Goal: Task Accomplishment & Management: Use online tool/utility

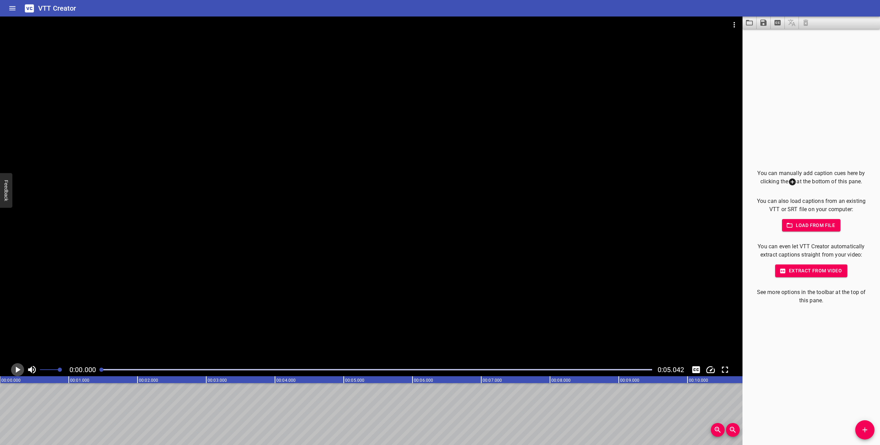
click at [19, 370] on icon "Play/Pause" at bounding box center [18, 370] width 5 height 6
click at [19, 370] on icon "Play/Pause" at bounding box center [17, 370] width 5 height 6
click at [860, 426] on span "Add Cue" at bounding box center [864, 430] width 19 height 8
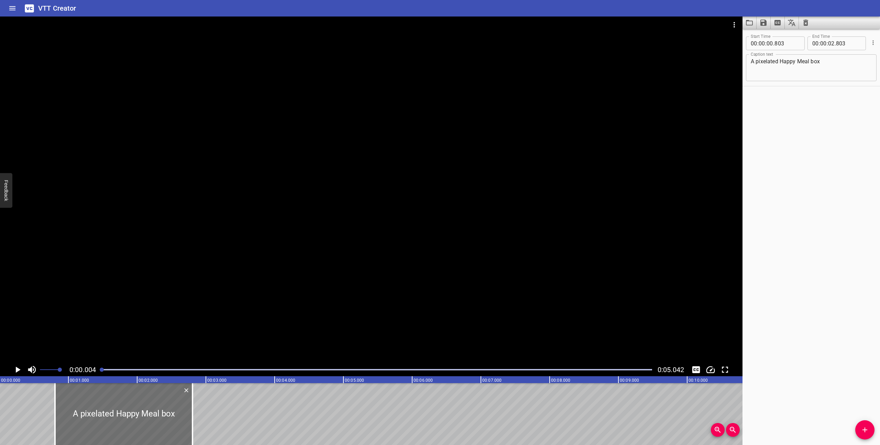
click at [17, 367] on icon "Play/Pause" at bounding box center [17, 369] width 10 height 10
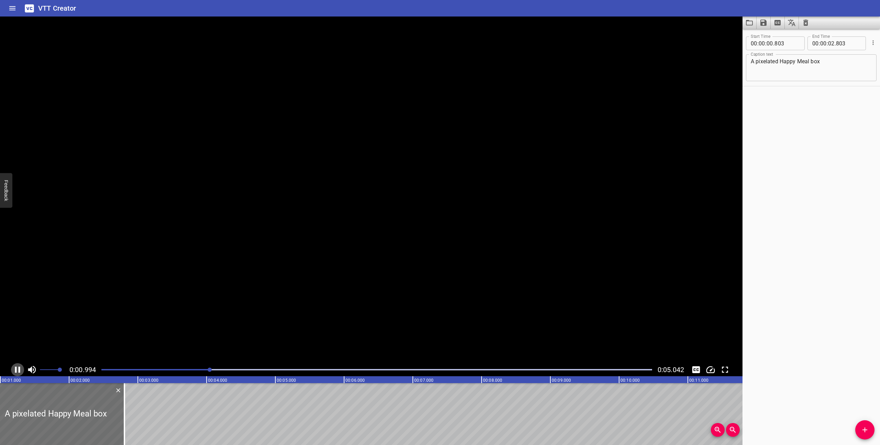
click at [17, 367] on icon "Play/Pause" at bounding box center [17, 369] width 10 height 10
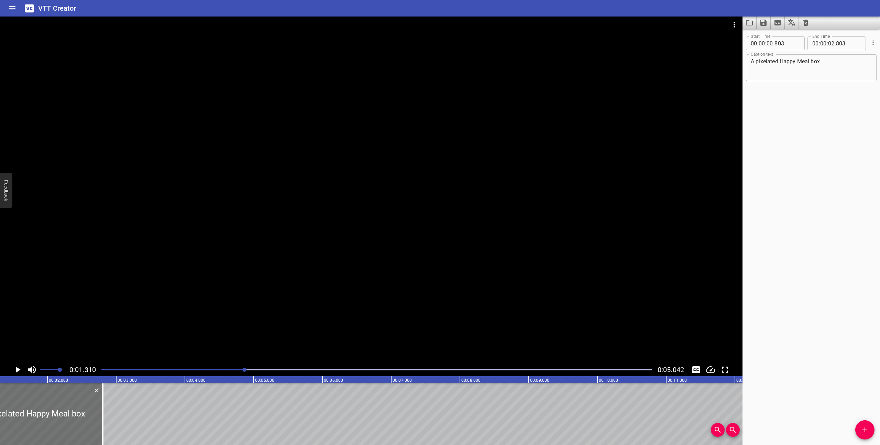
click at [100, 370] on div at bounding box center [376, 370] width 559 height 10
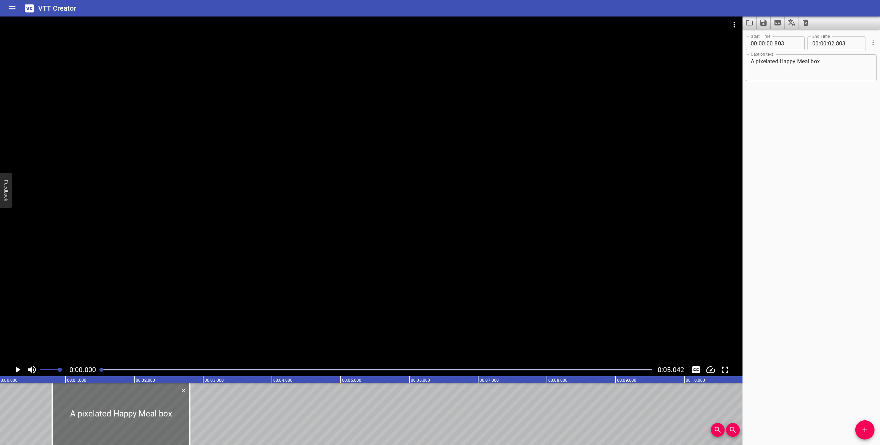
scroll to position [0, 0]
click at [18, 369] on icon "Play/Pause" at bounding box center [18, 370] width 5 height 6
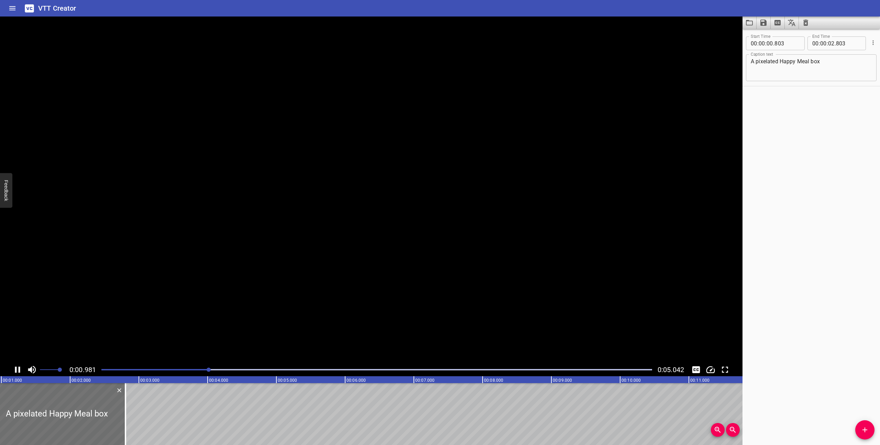
click at [18, 369] on icon "Play/Pause" at bounding box center [17, 369] width 10 height 10
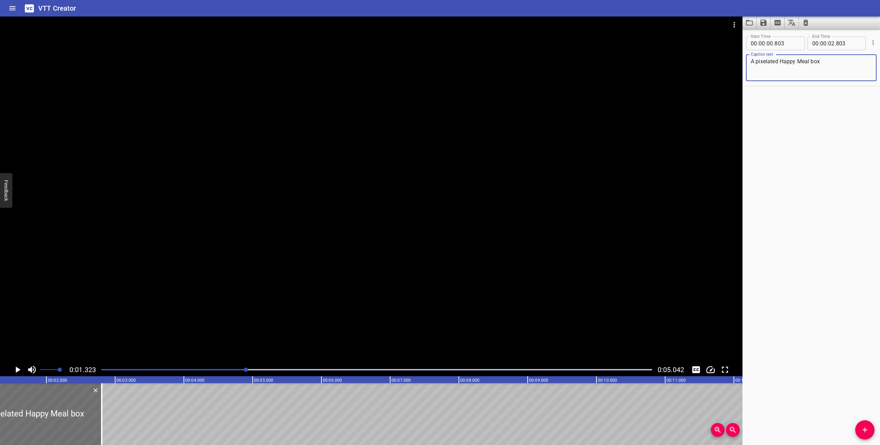
click at [816, 69] on textarea "A pixelated Happy Meal box" at bounding box center [811, 68] width 121 height 20
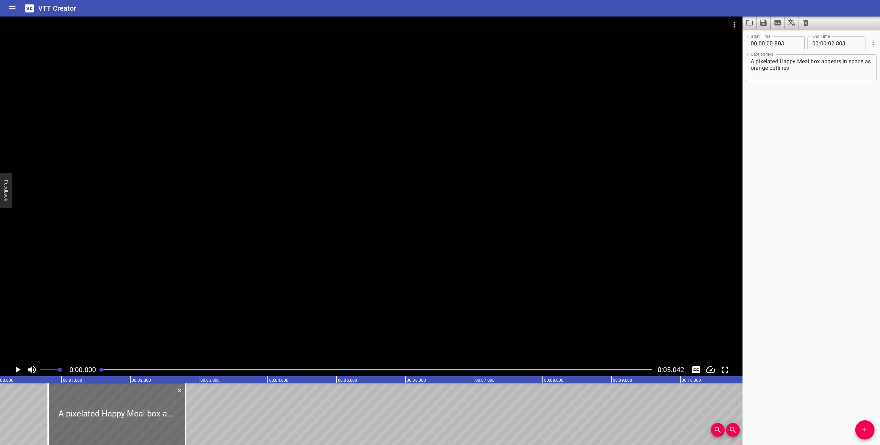
scroll to position [0, 0]
click at [18, 368] on icon "Play/Pause" at bounding box center [18, 370] width 5 height 6
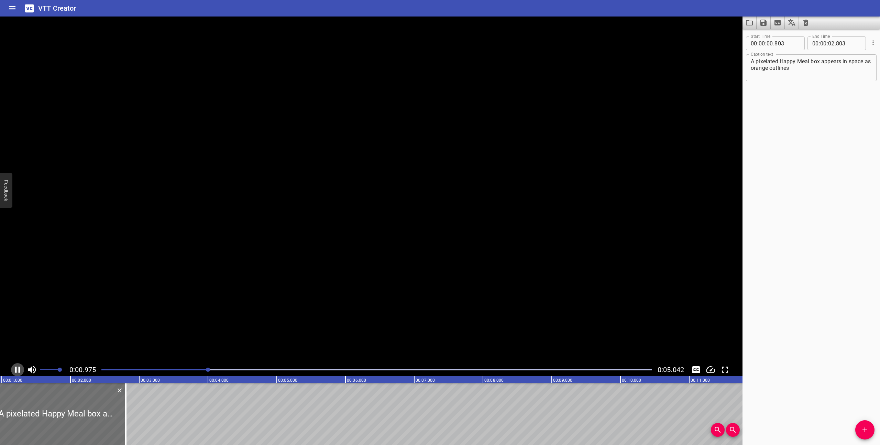
click at [18, 368] on icon "Play/Pause" at bounding box center [17, 369] width 10 height 10
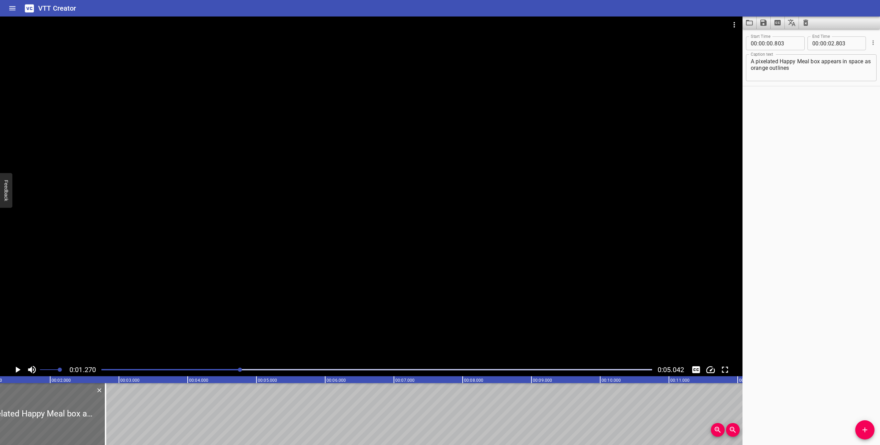
click at [794, 70] on textarea "A pixelated Happy Meal box appears in space as orange outlines" at bounding box center [811, 68] width 121 height 20
click at [101, 367] on div at bounding box center [376, 370] width 559 height 10
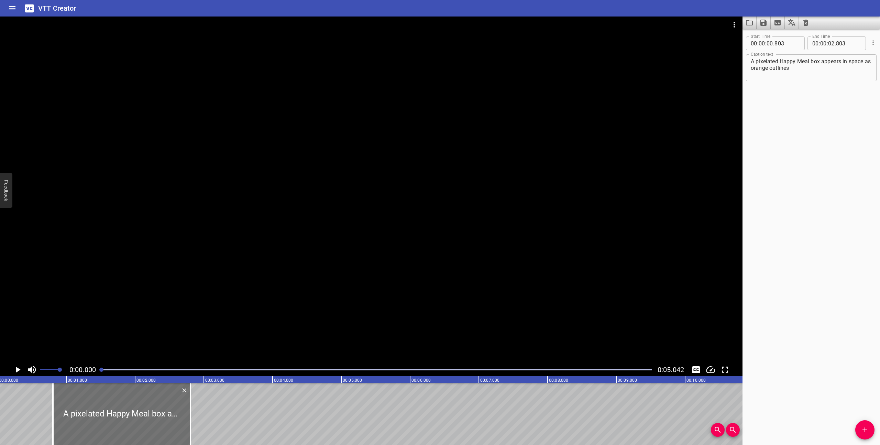
scroll to position [0, 0]
click at [16, 369] on icon "Play/Pause" at bounding box center [18, 370] width 5 height 6
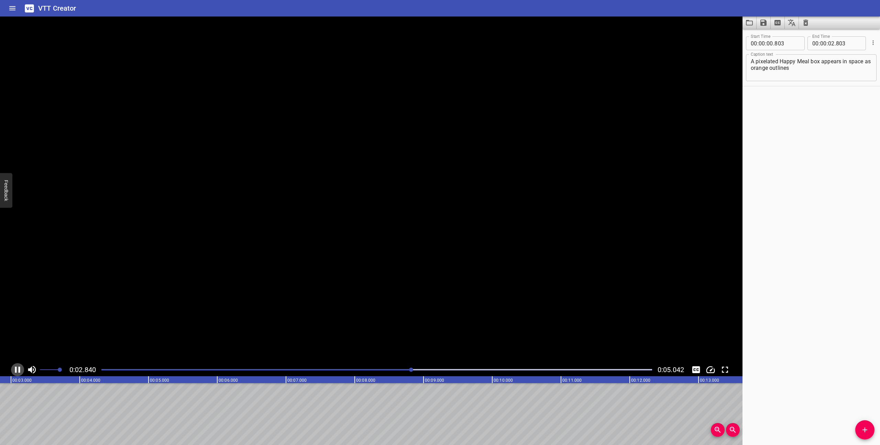
click at [16, 369] on icon "Play/Pause" at bounding box center [17, 370] width 5 height 6
click at [103, 370] on div "Play progress" at bounding box center [155, 369] width 551 height 1
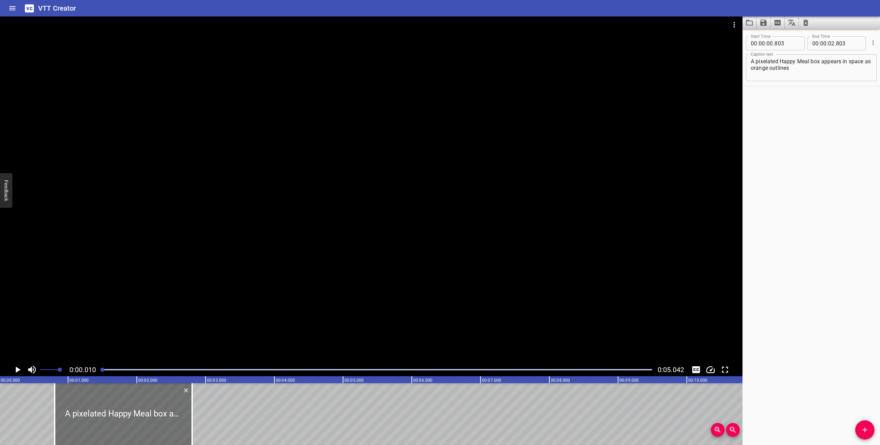
scroll to position [0, 0]
drag, startPoint x: 103, startPoint y: 368, endPoint x: 96, endPoint y: 369, distance: 7.2
click at [96, 369] on div "0:00.000 0:05.042" at bounding box center [371, 369] width 743 height 13
click at [90, 371] on span "0:00.000" at bounding box center [82, 369] width 26 height 8
click at [808, 63] on textarea "A pixelated Happy Meal box appears in space as orange outlines" at bounding box center [811, 68] width 121 height 20
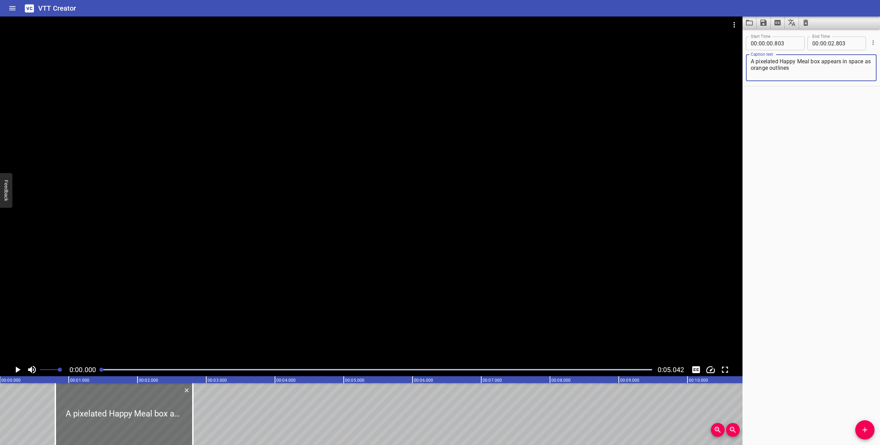
click at [807, 67] on textarea "A pixelated Happy Meal box appears in space as orange outlines" at bounding box center [811, 68] width 121 height 20
click at [18, 372] on icon "Play/Pause" at bounding box center [17, 369] width 10 height 10
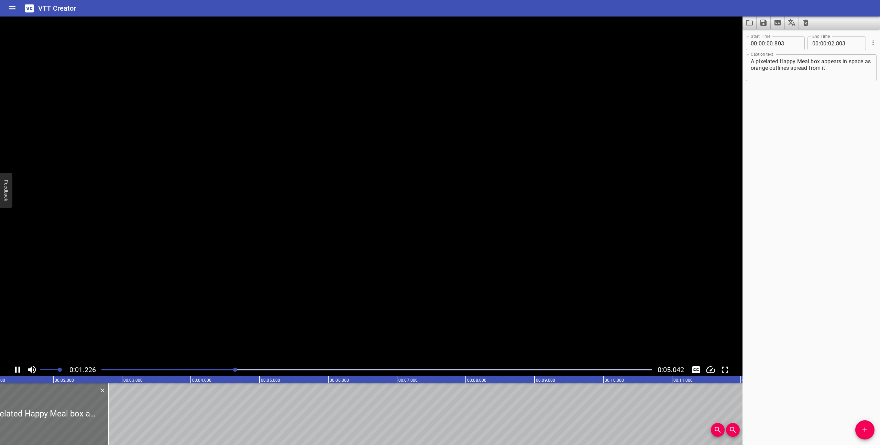
click at [18, 372] on icon "Play/Pause" at bounding box center [17, 369] width 10 height 10
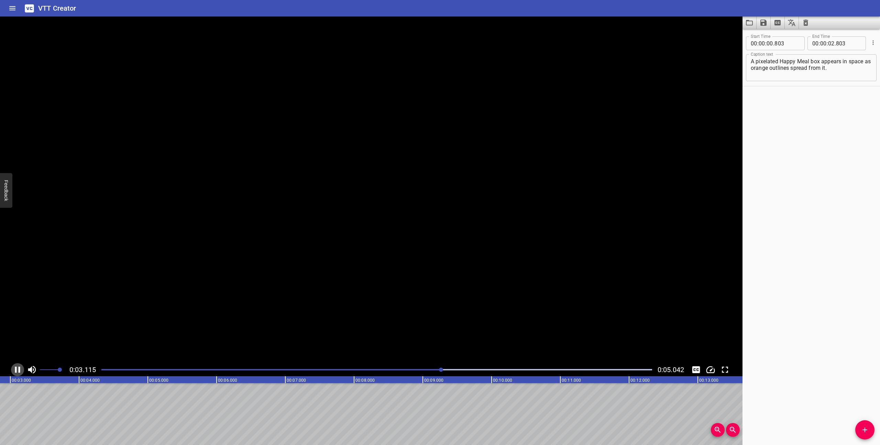
click at [18, 372] on icon "Play/Pause" at bounding box center [17, 369] width 10 height 10
click at [858, 65] on textarea "A pixelated Happy Meal box appears in space as orange outlines spread from it." at bounding box center [811, 68] width 121 height 20
drag, startPoint x: 872, startPoint y: 68, endPoint x: 830, endPoint y: 68, distance: 41.6
click at [830, 68] on textarea "A pixelated Happy Meal box appears in space as orange outlines spread from it. …" at bounding box center [811, 68] width 121 height 20
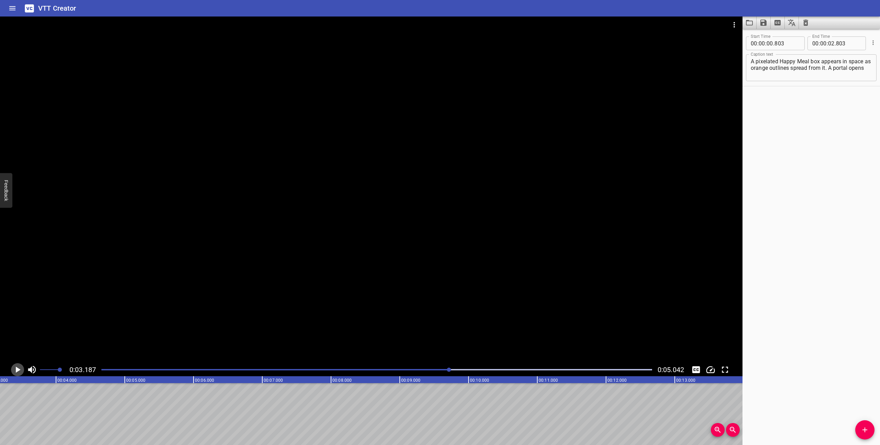
click at [19, 369] on icon "Play/Pause" at bounding box center [18, 370] width 5 height 6
click at [19, 369] on icon "Play/Pause" at bounding box center [17, 370] width 5 height 6
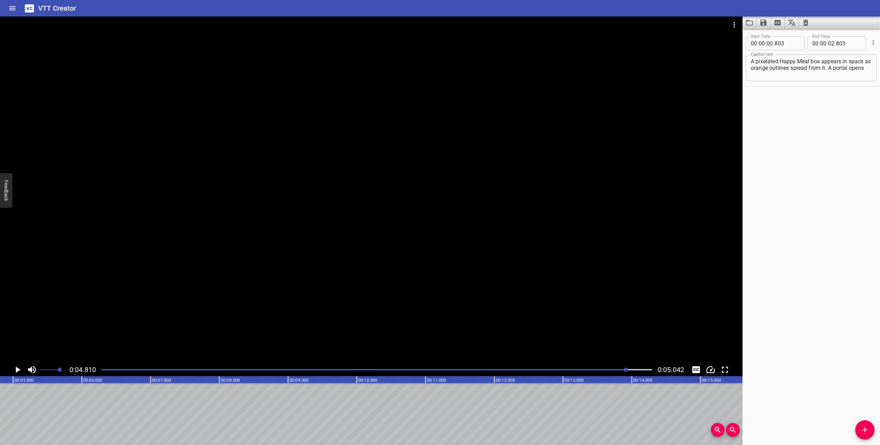
click at [869, 70] on textarea "A pixelated Happy Meal box appears in space as orange outlines spread from it. …" at bounding box center [811, 68] width 121 height 20
type textarea "A pixelated Happy Meal box appears in space as orange outlines spread from it. …"
click at [102, 369] on div "Play progress" at bounding box center [351, 369] width 551 height 1
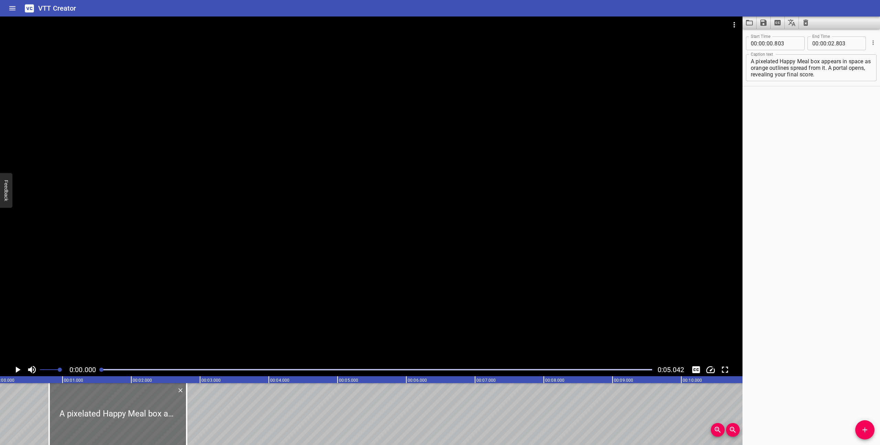
scroll to position [0, 0]
drag, startPoint x: 98, startPoint y: 408, endPoint x: 77, endPoint y: 408, distance: 21.0
click at [77, 408] on div at bounding box center [103, 414] width 138 height 62
type input "498"
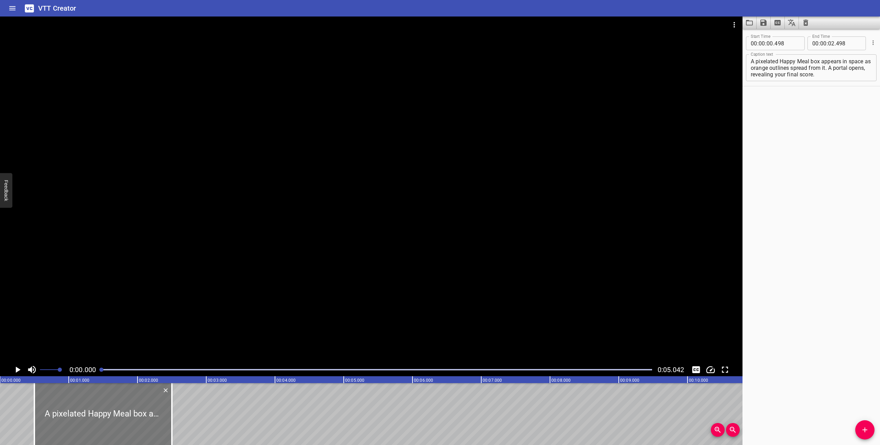
click at [78, 408] on div at bounding box center [103, 414] width 138 height 62
type input "518"
drag, startPoint x: 172, startPoint y: 417, endPoint x: 128, endPoint y: 414, distance: 44.1
click at [128, 414] on div at bounding box center [129, 414] width 7 height 62
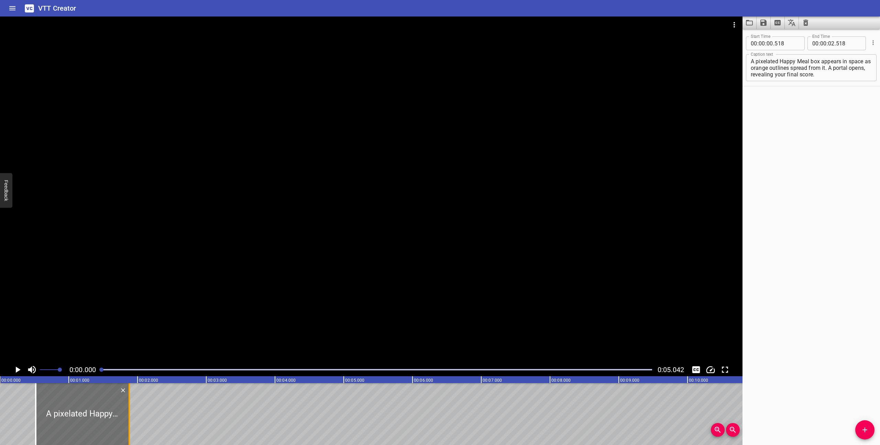
type input "01"
type input "878"
click at [17, 368] on icon "Play/Pause" at bounding box center [18, 370] width 5 height 6
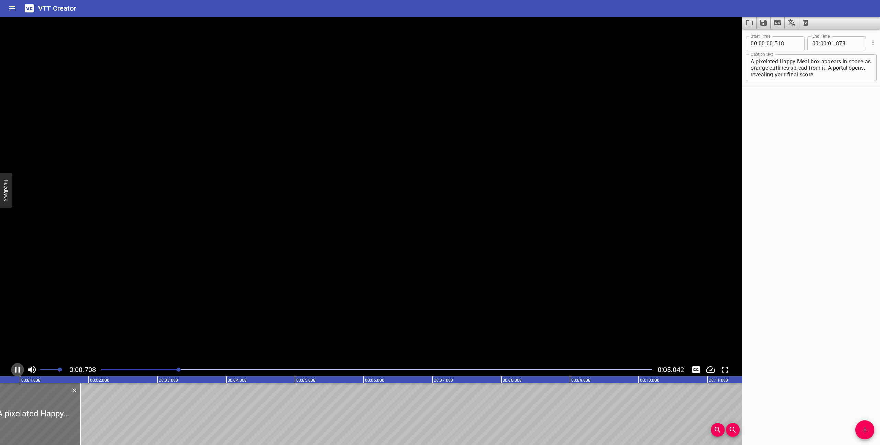
click at [17, 368] on icon "Play/Pause" at bounding box center [17, 370] width 5 height 6
click at [17, 369] on icon "Play/Pause" at bounding box center [18, 370] width 5 height 6
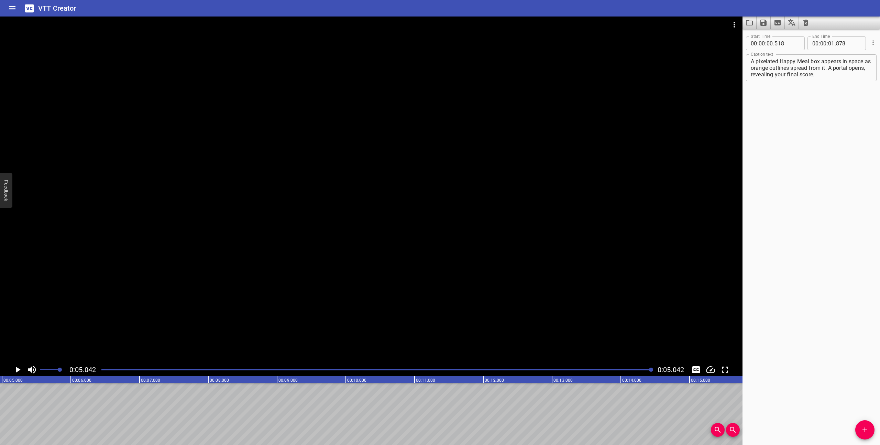
scroll to position [0, 347]
click at [833, 69] on textarea "A pixelated Happy Meal box appears in space as orange outlines spread from it. …" at bounding box center [811, 68] width 121 height 20
click at [815, 77] on textarea "A pixelated Happy Meal box appears in space as orange outlines spread from it. …" at bounding box center [811, 68] width 121 height 20
drag, startPoint x: 817, startPoint y: 74, endPoint x: 805, endPoint y: 74, distance: 12.4
click at [805, 74] on textarea "A pixelated Happy Meal box appears in space as orange outlines spread from it. …" at bounding box center [811, 68] width 121 height 20
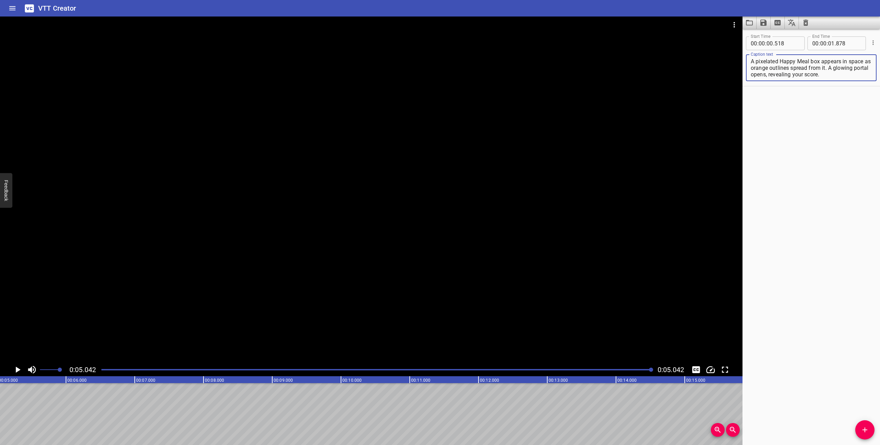
click at [833, 77] on textarea "A pixelated Happy Meal box appears in space as orange outlines spread from it. …" at bounding box center [811, 68] width 121 height 20
type textarea "A pixelated Happy Meal box appears in space as orange outlines spread from it. …"
click at [100, 370] on div at bounding box center [376, 370] width 559 height 10
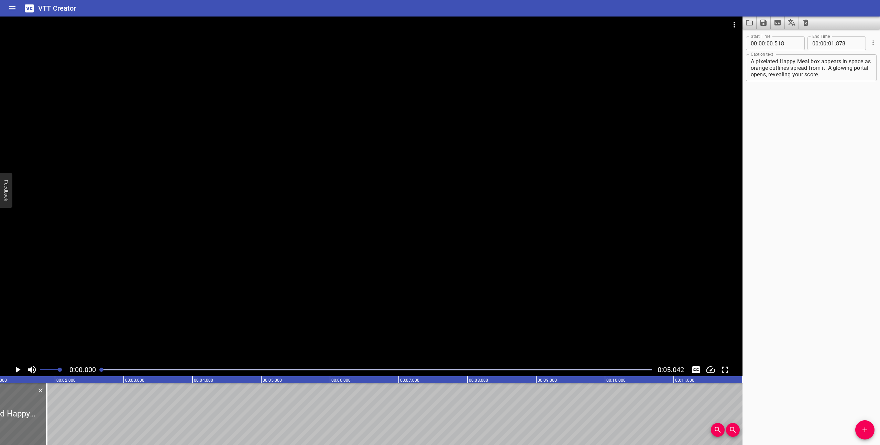
scroll to position [0, 0]
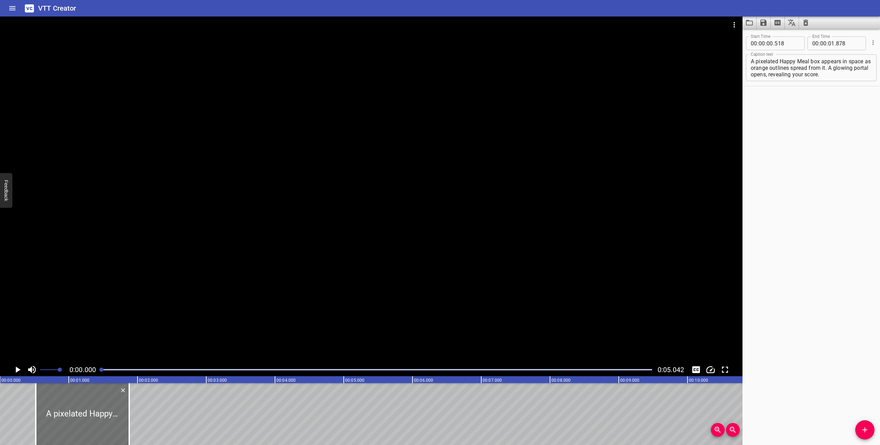
click at [17, 371] on icon "Play/Pause" at bounding box center [18, 370] width 5 height 6
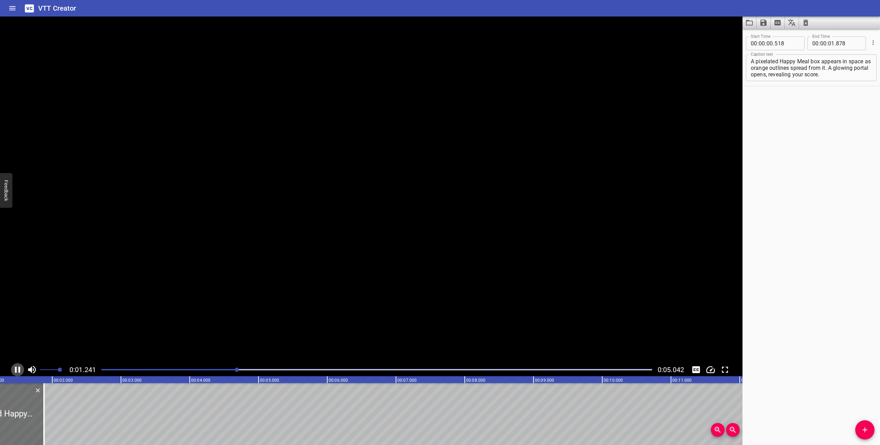
click at [17, 371] on icon "Play/Pause" at bounding box center [17, 369] width 10 height 10
click at [17, 371] on icon "Play/Pause" at bounding box center [18, 370] width 5 height 6
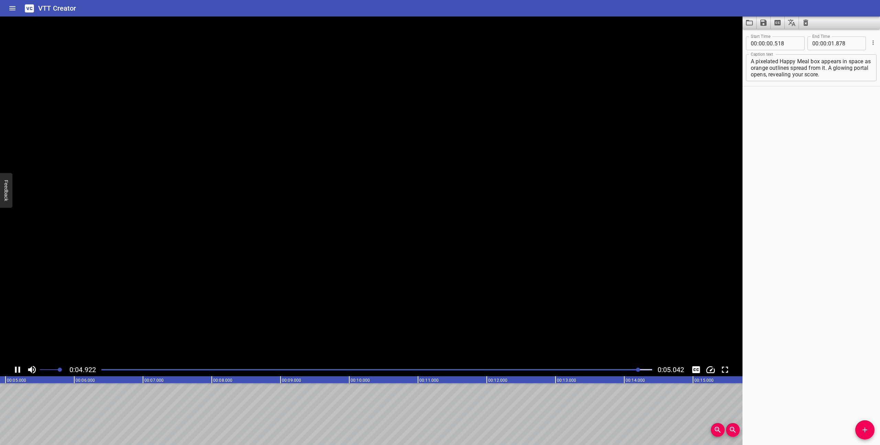
scroll to position [0, 347]
click at [765, 22] on icon "Save captions to file" at bounding box center [764, 23] width 6 height 6
click at [776, 35] on li "Save to VTT file" at bounding box center [782, 38] width 51 height 12
click at [101, 369] on div at bounding box center [376, 370] width 559 height 10
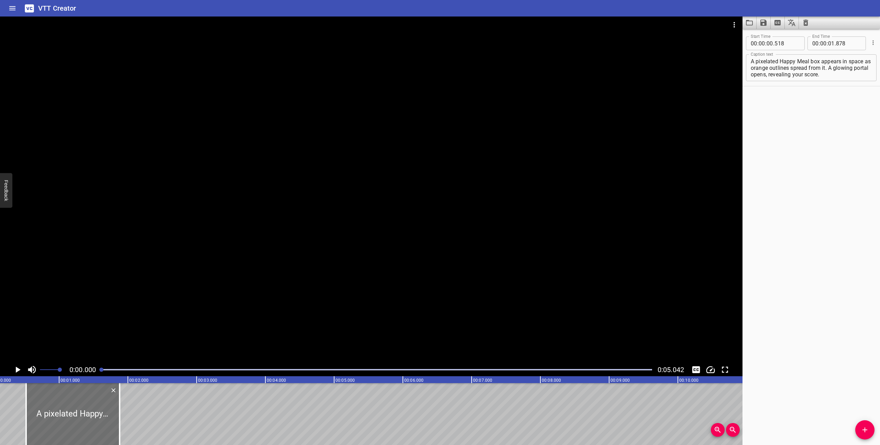
scroll to position [0, 0]
click at [806, 27] on button "Clear captions" at bounding box center [806, 23] width 14 height 12
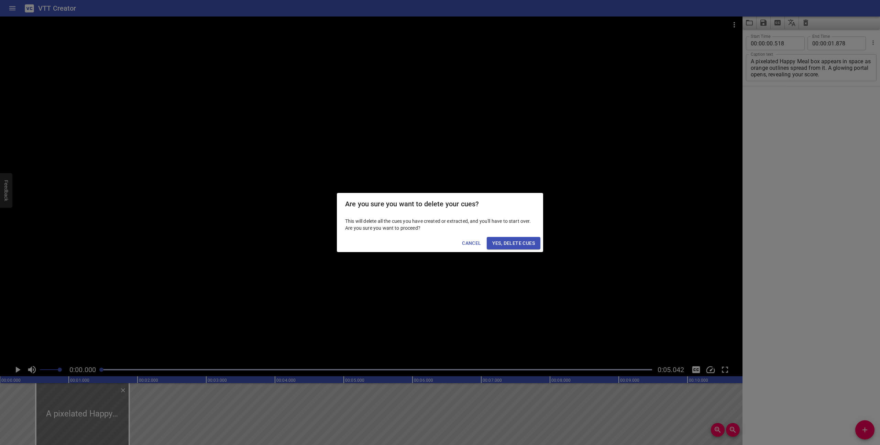
click at [536, 246] on button "Yes, Delete Cues" at bounding box center [514, 243] width 54 height 13
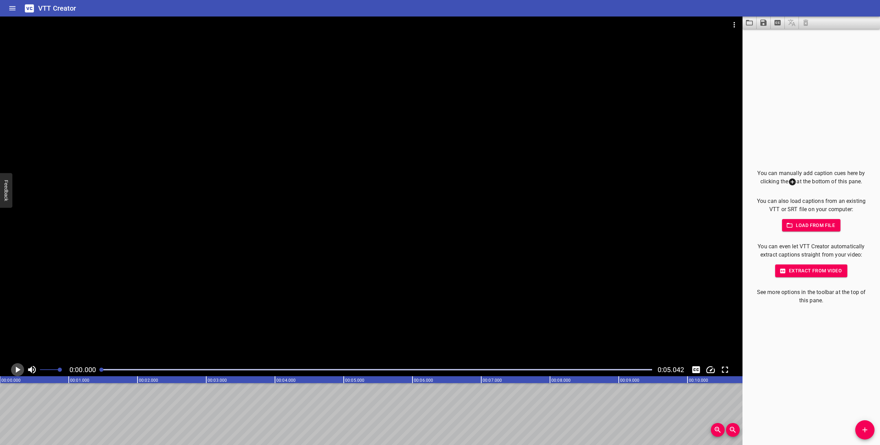
click at [19, 369] on icon "Play/Pause" at bounding box center [18, 370] width 5 height 6
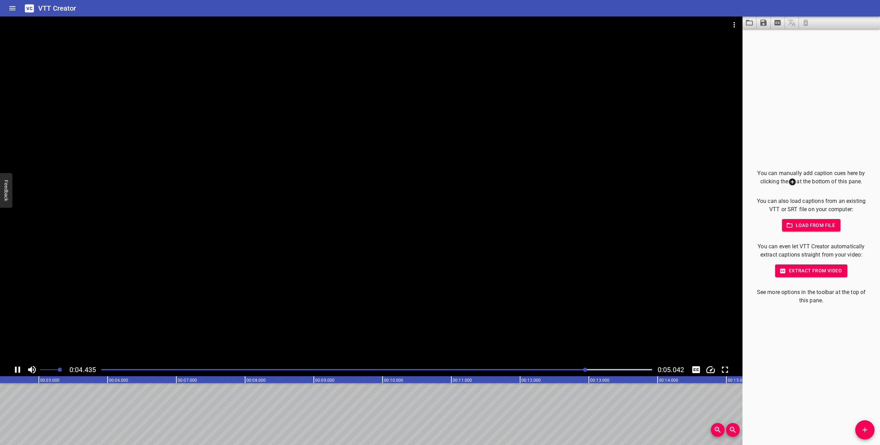
click at [101, 369] on div at bounding box center [376, 370] width 559 height 10
click at [15, 370] on icon "Play/Pause" at bounding box center [17, 370] width 5 height 6
click at [861, 429] on icon "Add Cue" at bounding box center [865, 430] width 8 height 8
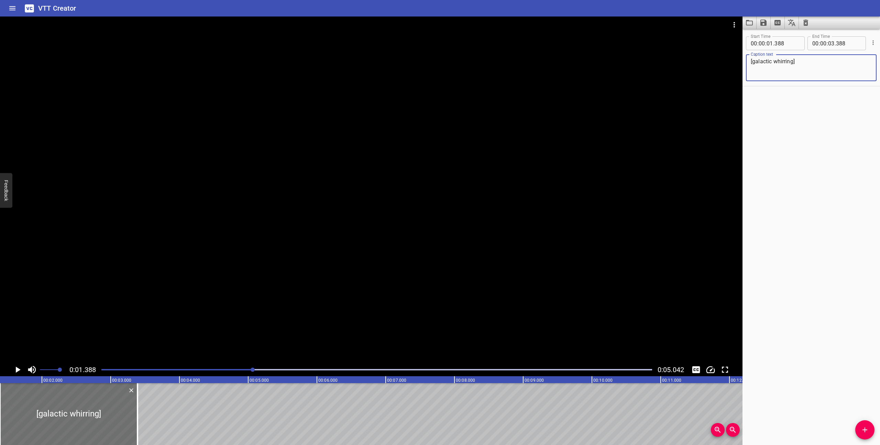
type textarea "[galactic whirring]"
click at [101, 370] on div at bounding box center [376, 370] width 559 height 10
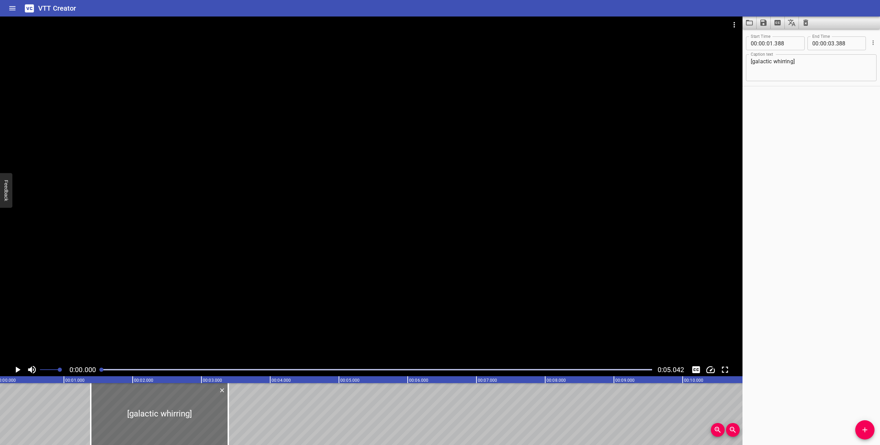
scroll to position [0, 0]
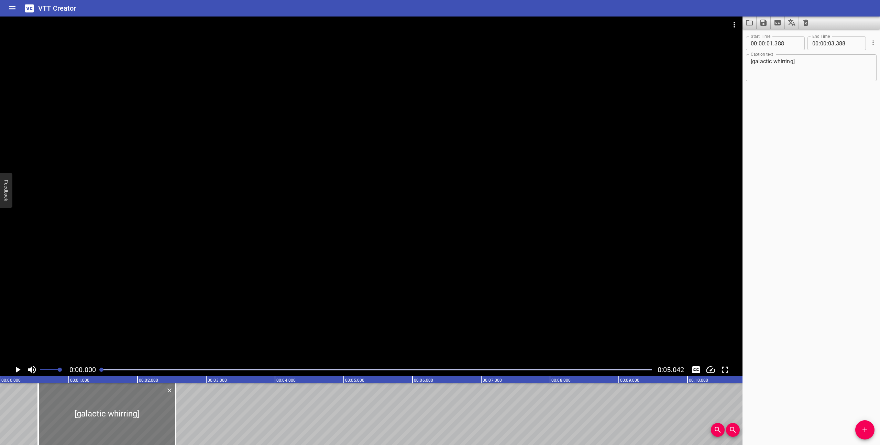
drag, startPoint x: 202, startPoint y: 430, endPoint x: 144, endPoint y: 426, distance: 57.6
click at [144, 426] on div at bounding box center [107, 414] width 138 height 62
type input "00"
type input "553"
type input "02"
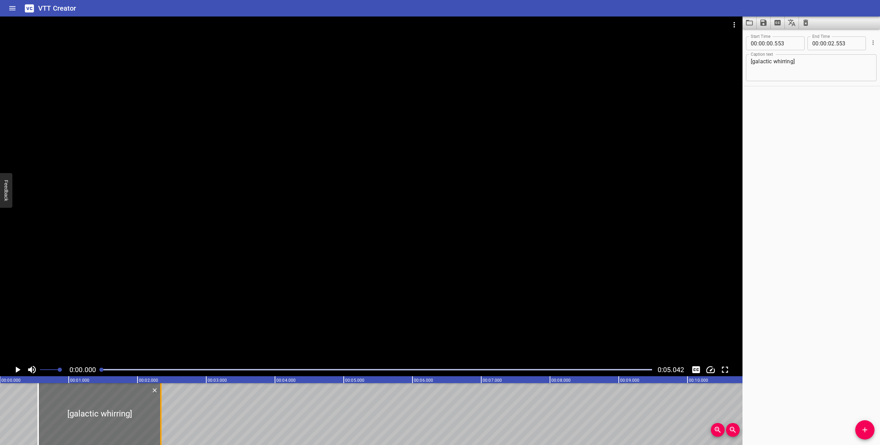
drag, startPoint x: 177, startPoint y: 433, endPoint x: 162, endPoint y: 430, distance: 15.0
click at [162, 430] on div at bounding box center [160, 414] width 7 height 62
type input "338"
click at [793, 62] on textarea "[galactic whirring]" at bounding box center [811, 68] width 121 height 20
type textarea "[galactic whirring and whooshing]"
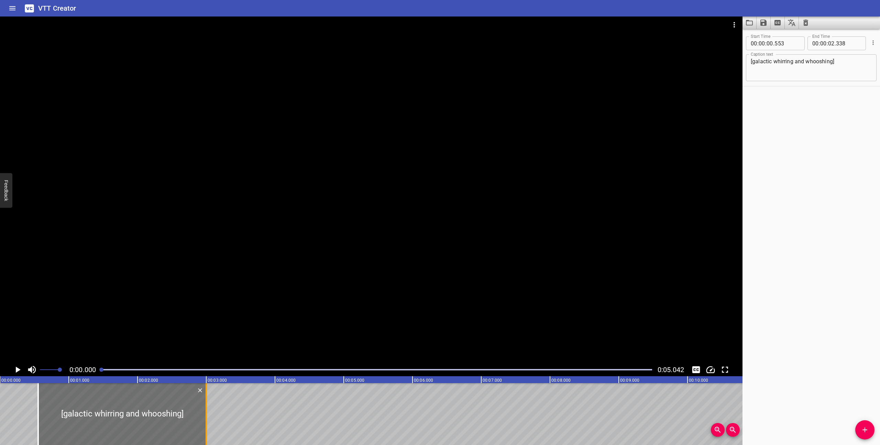
drag, startPoint x: 161, startPoint y: 427, endPoint x: 206, endPoint y: 423, distance: 45.6
click at [206, 423] on div at bounding box center [206, 414] width 1 height 62
type input "998"
click at [17, 370] on icon "Play/Pause" at bounding box center [18, 370] width 5 height 6
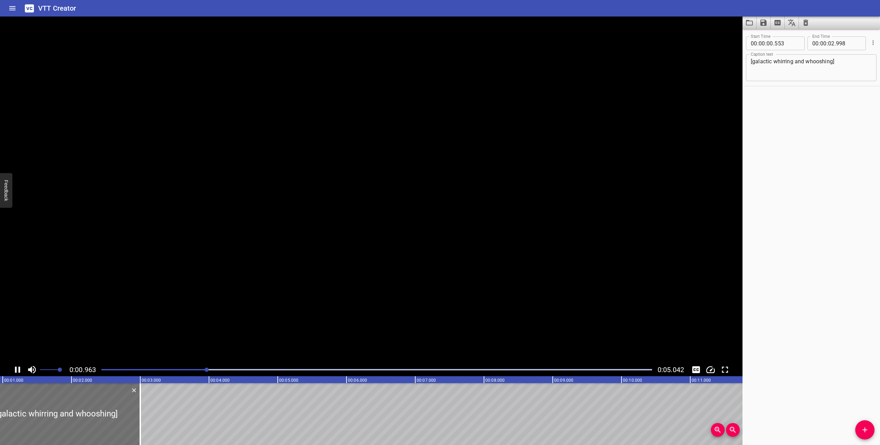
click at [17, 370] on icon "Play/Pause" at bounding box center [17, 369] width 10 height 10
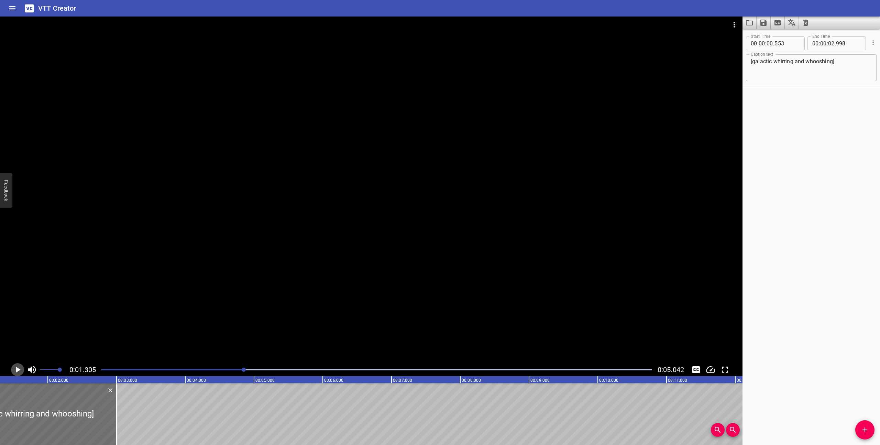
click at [17, 370] on icon "Play/Pause" at bounding box center [18, 370] width 5 height 6
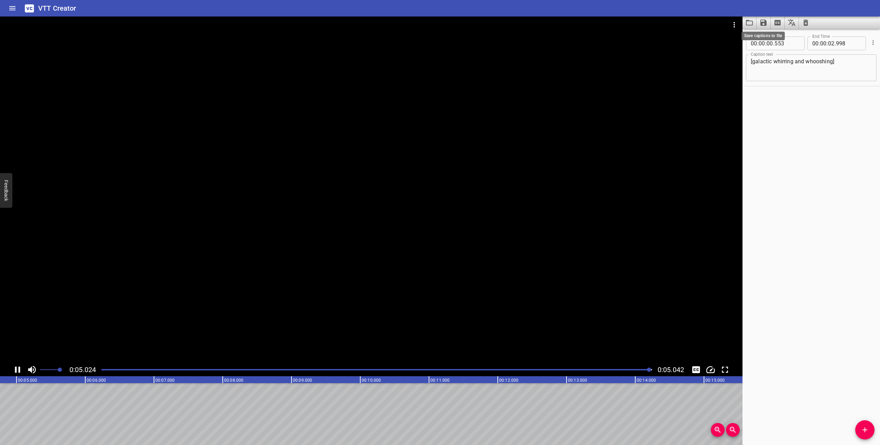
scroll to position [0, 347]
click at [764, 24] on icon "Save captions to file" at bounding box center [764, 23] width 8 height 8
click at [776, 39] on li "Save to VTT file" at bounding box center [782, 38] width 51 height 12
click at [736, 22] on icon "Video Options" at bounding box center [734, 25] width 8 height 8
click at [748, 26] on li "Select New Video File..." at bounding box center [760, 25] width 68 height 12
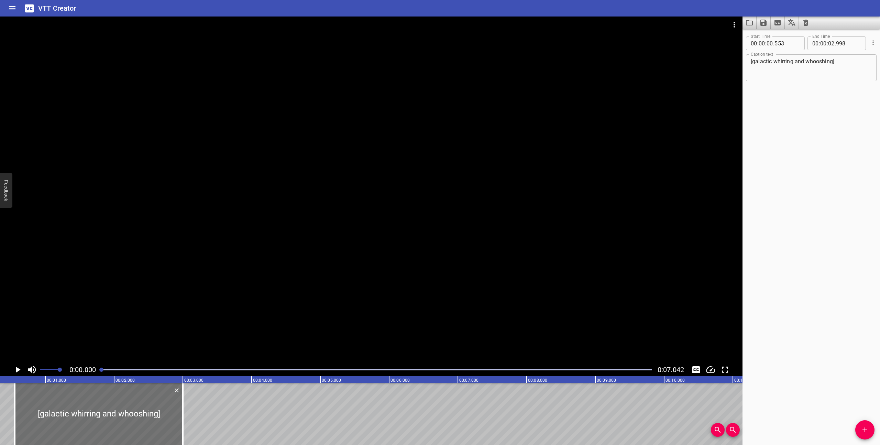
scroll to position [0, 0]
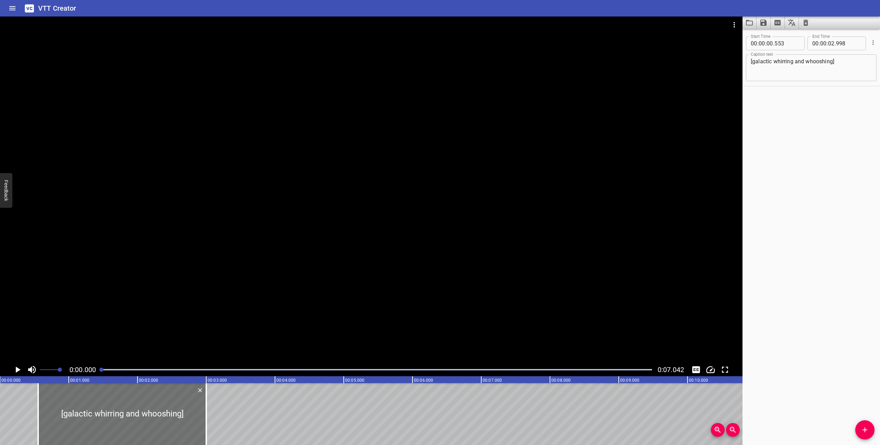
click at [16, 369] on icon "Play/Pause" at bounding box center [18, 370] width 5 height 6
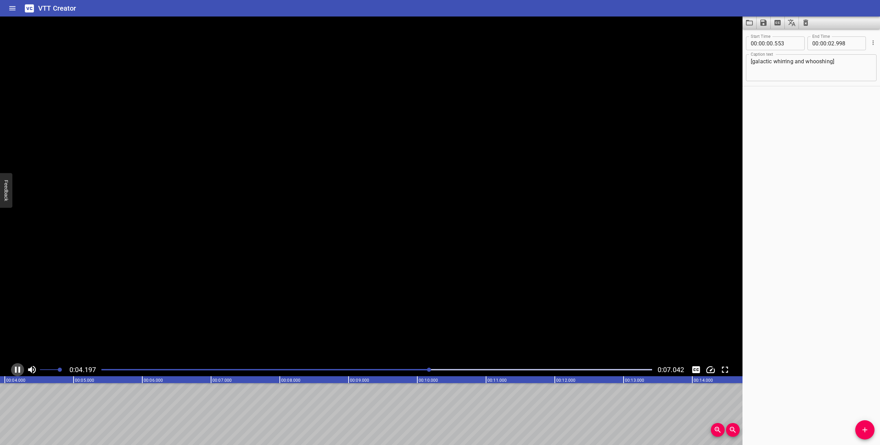
scroll to position [0, 299]
click at [16, 369] on icon "Play/Pause" at bounding box center [17, 370] width 5 height 6
click at [16, 369] on icon "Play/Pause" at bounding box center [18, 370] width 5 height 6
click at [102, 370] on div "Play progress" at bounding box center [376, 369] width 551 height 1
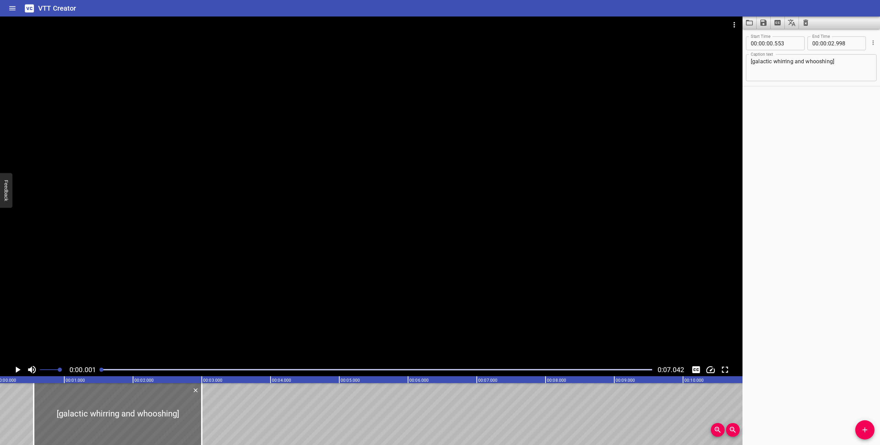
scroll to position [0, 0]
click at [17, 370] on icon "Play/Pause" at bounding box center [18, 370] width 5 height 6
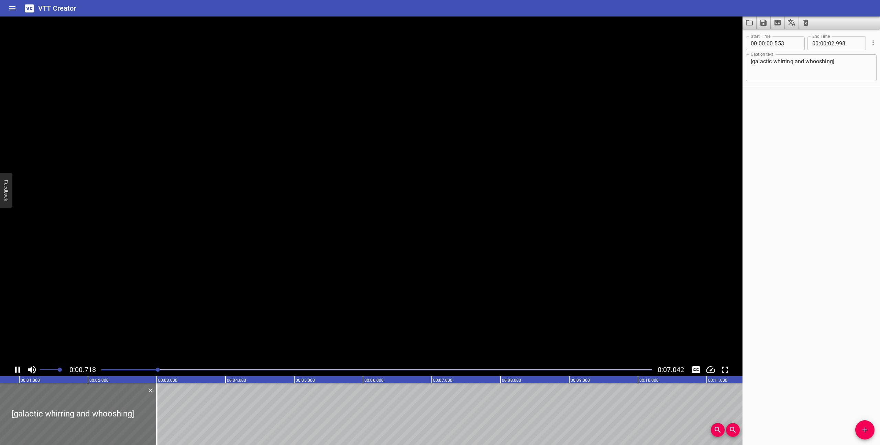
click at [17, 370] on icon "Play/Pause" at bounding box center [17, 369] width 10 height 10
click at [17, 369] on icon "Play/Pause" at bounding box center [18, 370] width 5 height 6
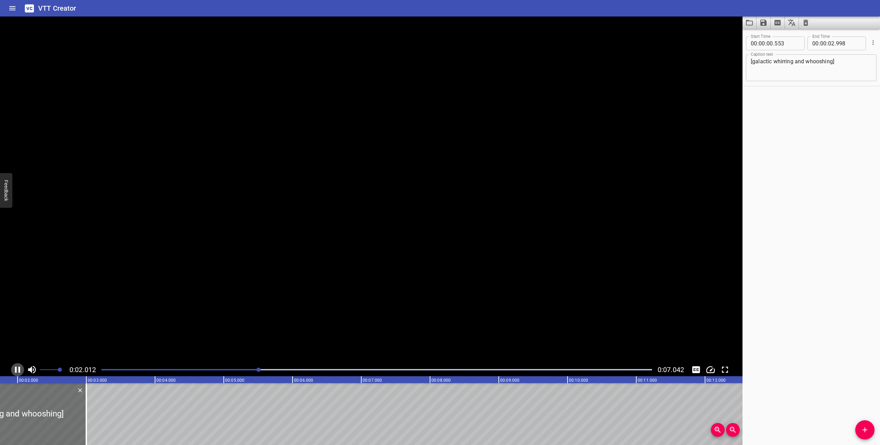
click at [17, 369] on icon "Play/Pause" at bounding box center [17, 369] width 10 height 10
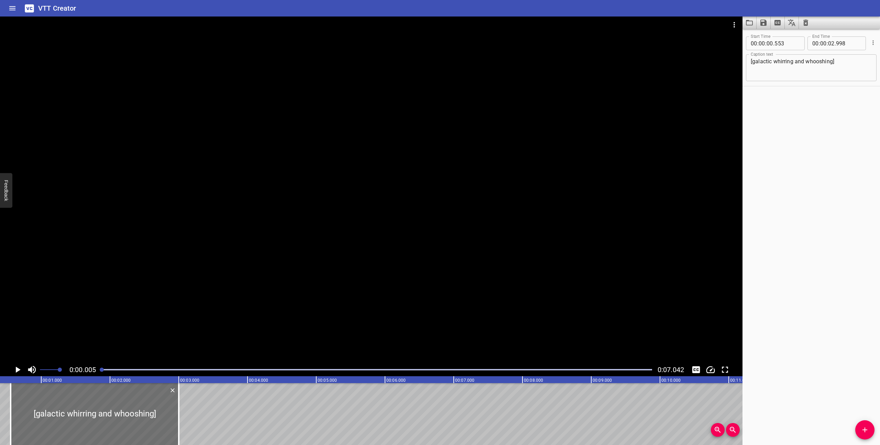
scroll to position [0, 0]
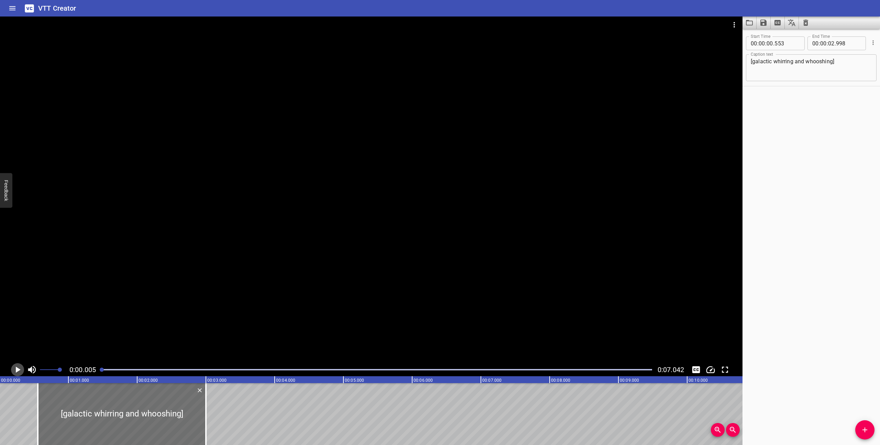
click at [16, 370] on icon "Play/Pause" at bounding box center [18, 370] width 5 height 6
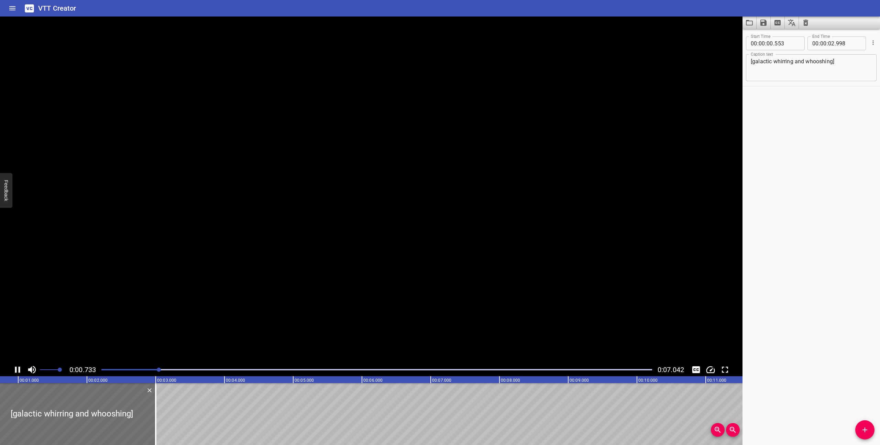
click at [16, 370] on icon "Play/Pause" at bounding box center [17, 370] width 5 height 6
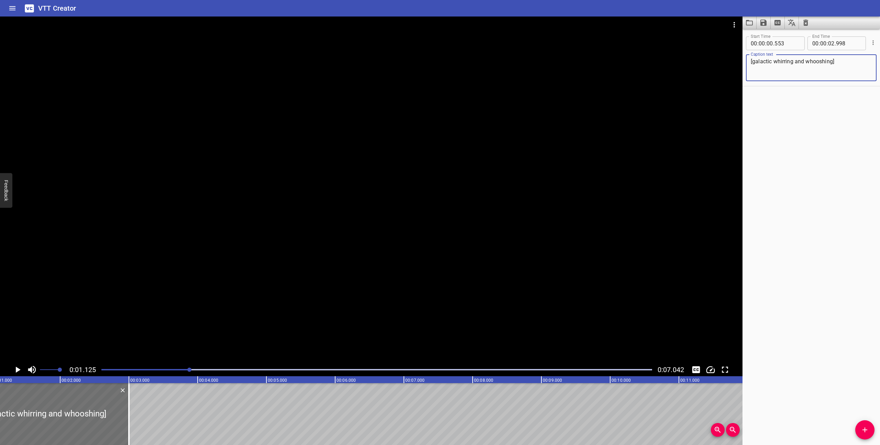
click at [798, 73] on textarea "[galactic whirring and whooshing]" at bounding box center [811, 68] width 121 height 20
click at [101, 369] on div at bounding box center [376, 370] width 559 height 10
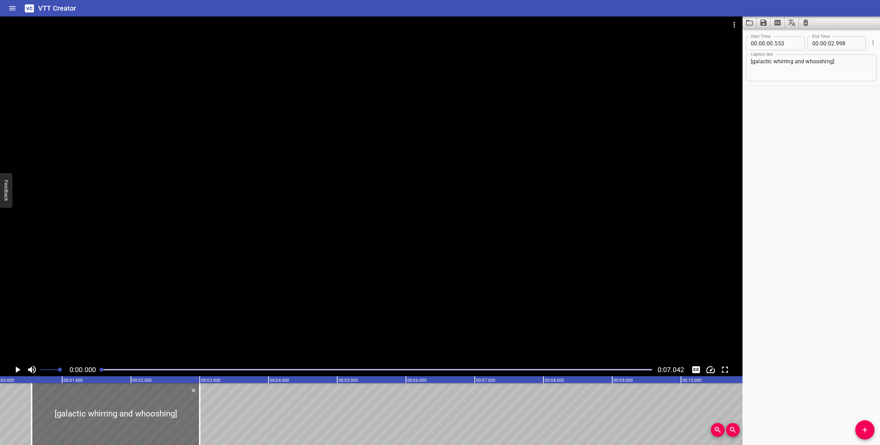
scroll to position [0, 0]
click at [815, 65] on textarea "[galactic whirring and whooshing]" at bounding box center [811, 68] width 121 height 20
drag, startPoint x: 838, startPoint y: 59, endPoint x: 793, endPoint y: 62, distance: 45.1
click at [793, 62] on textarea "[galactic whirring and whooshing]" at bounding box center [811, 68] width 121 height 20
type textarea "[galactic whirring] [portal bursting]"
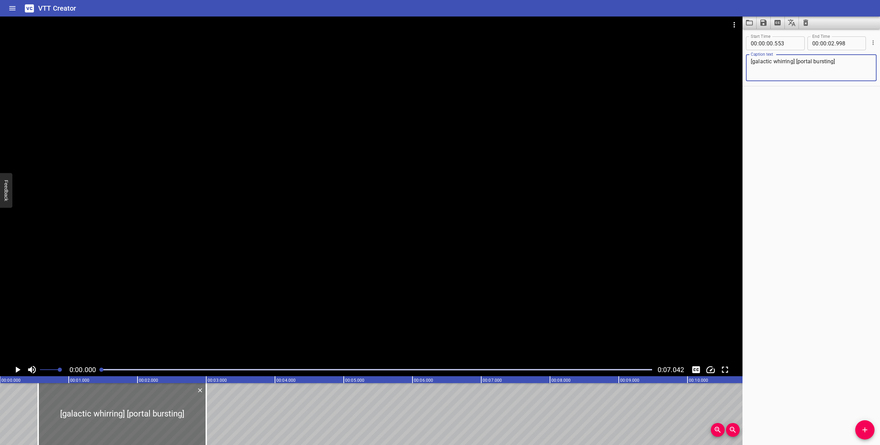
click at [13, 370] on icon "Play/Pause" at bounding box center [17, 369] width 10 height 10
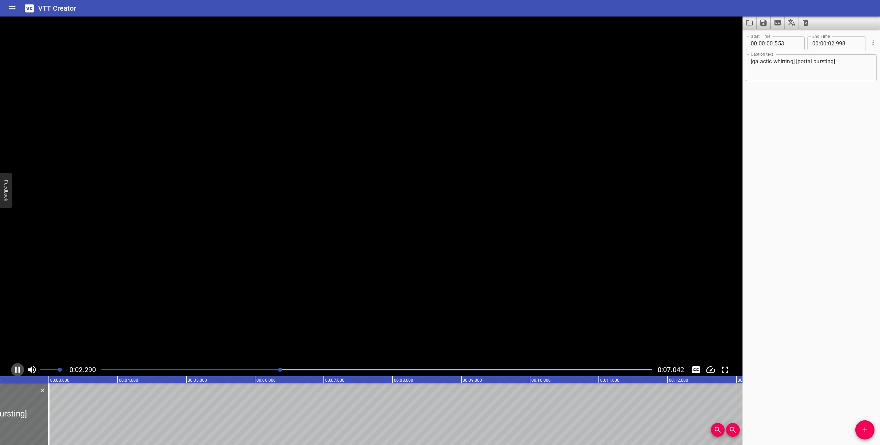
click at [13, 370] on icon "Play/Pause" at bounding box center [17, 369] width 10 height 10
click at [764, 24] on icon "Save captions to file" at bounding box center [764, 23] width 8 height 8
click at [772, 39] on li "Save to VTT file" at bounding box center [782, 38] width 51 height 12
click at [752, 24] on icon "Load captions from file" at bounding box center [749, 23] width 8 height 8
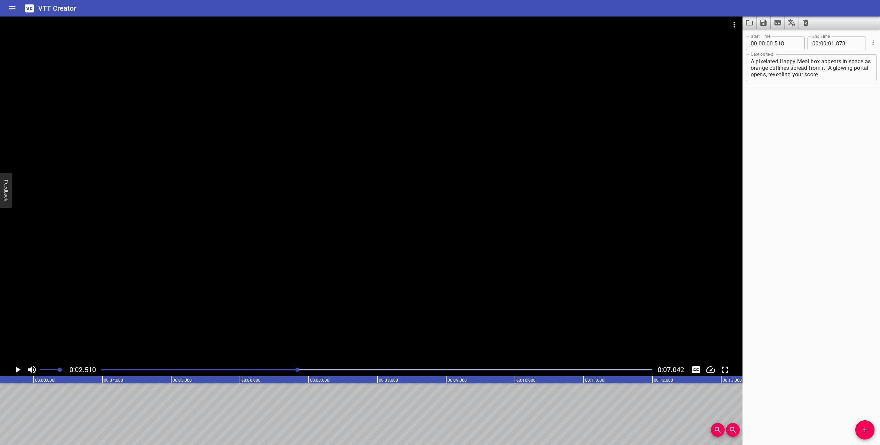
click at [101, 371] on div at bounding box center [376, 370] width 559 height 10
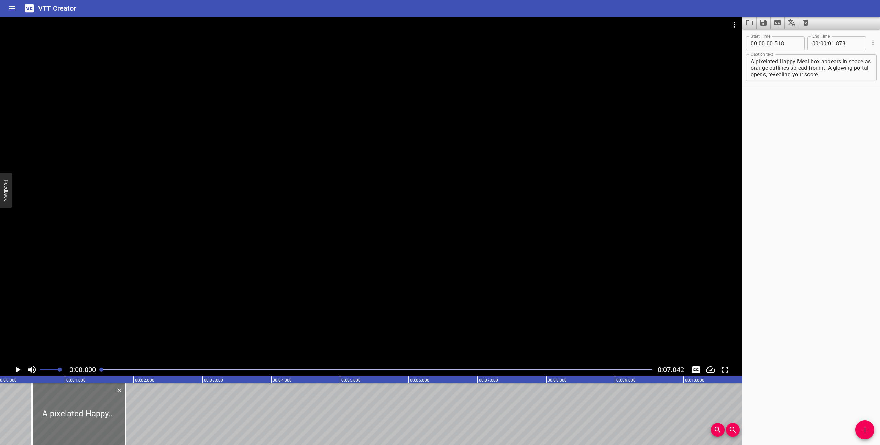
scroll to position [0, 0]
click at [20, 369] on icon "Play/Pause" at bounding box center [17, 369] width 10 height 10
click at [20, 369] on icon "Play/Pause" at bounding box center [17, 370] width 5 height 6
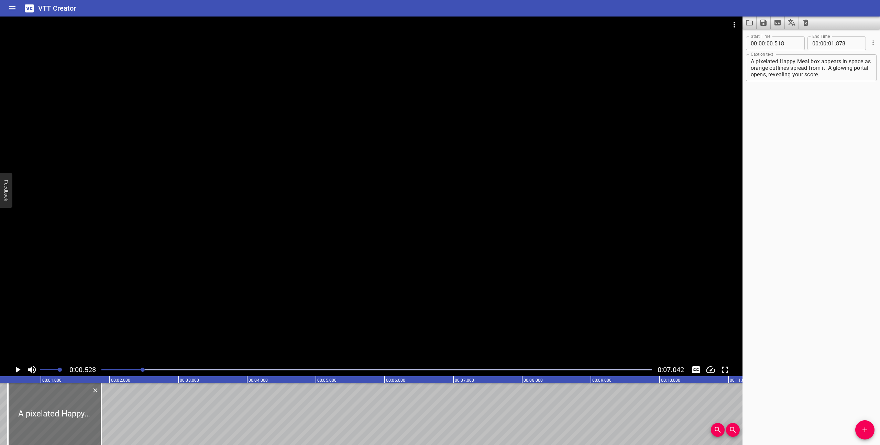
scroll to position [0, 36]
click at [101, 369] on div at bounding box center [376, 370] width 559 height 10
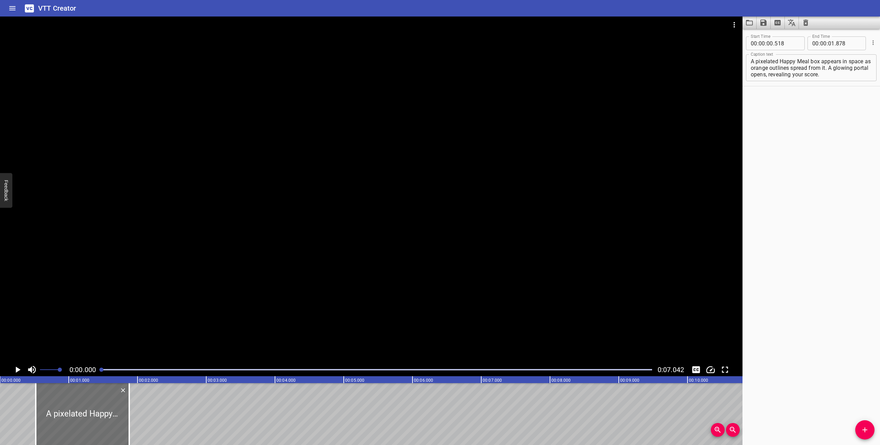
click at [16, 370] on icon "Play/Pause" at bounding box center [18, 370] width 5 height 6
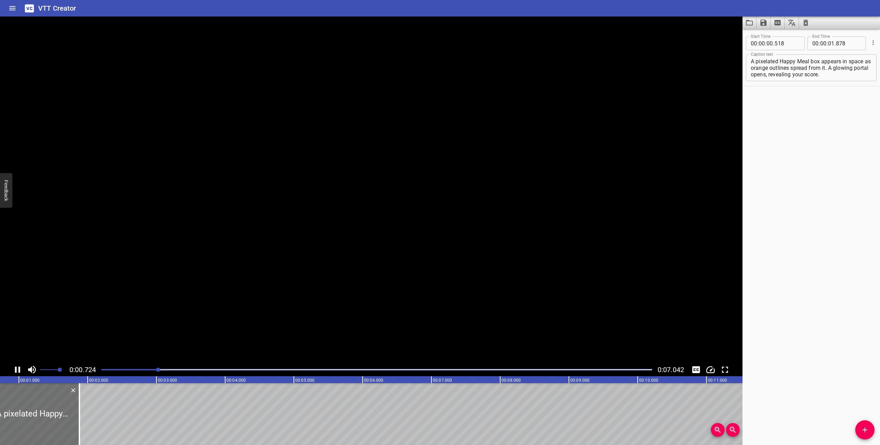
click at [16, 370] on icon "Play/Pause" at bounding box center [17, 370] width 5 height 6
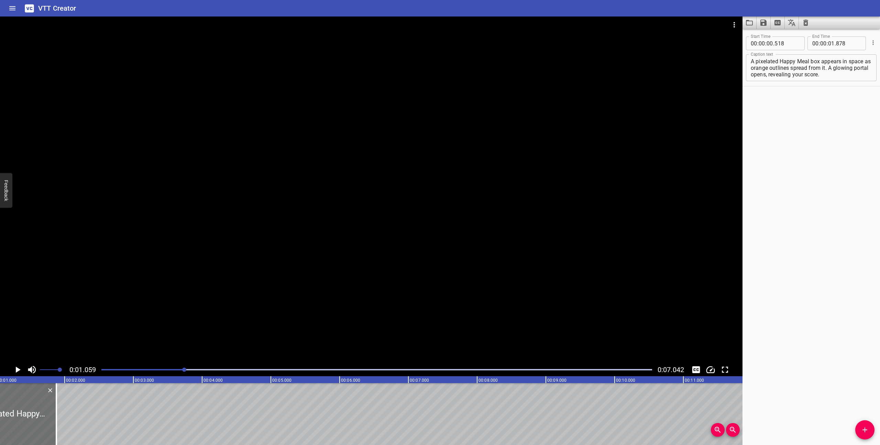
click at [796, 65] on textarea "A pixelated Happy Meal box appears in space as orange outlines spread from it. …" at bounding box center [811, 68] width 121 height 20
drag, startPoint x: 761, startPoint y: 63, endPoint x: 749, endPoint y: 64, distance: 12.1
click at [749, 64] on div "All six Changeables are floating in space Caption text" at bounding box center [811, 67] width 131 height 27
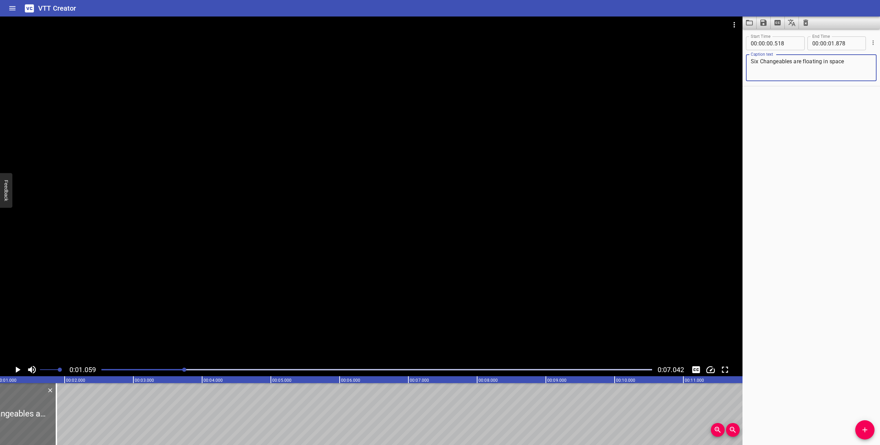
click at [856, 63] on textarea "Six Changeables are floating in space" at bounding box center [811, 68] width 121 height 20
drag, startPoint x: 847, startPoint y: 63, endPoint x: 795, endPoint y: 63, distance: 51.6
click at [795, 63] on textarea "Six Changeables are floating in space" at bounding box center [811, 68] width 121 height 20
click at [99, 368] on div at bounding box center [376, 370] width 559 height 10
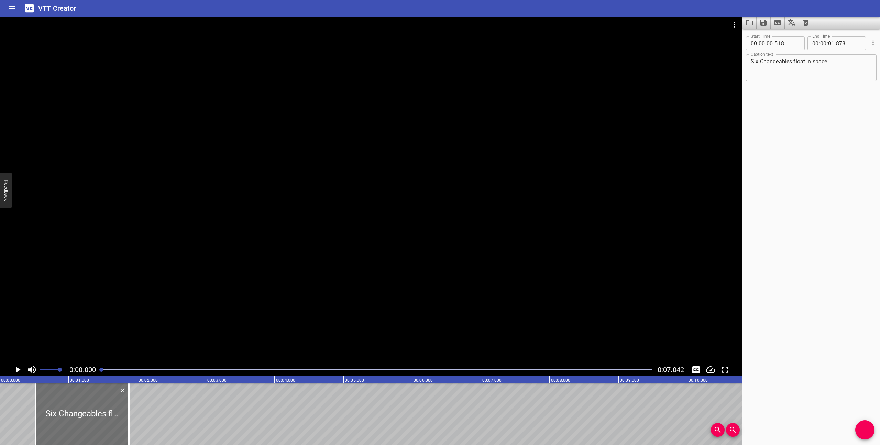
scroll to position [0, 0]
click at [793, 63] on textarea "Six Changeables float in space" at bounding box center [811, 68] width 121 height 20
click at [837, 62] on textarea "Six Changeables float in space" at bounding box center [811, 68] width 121 height 20
click at [760, 62] on textarea "Six Changeables float in space between two Happy Meal boxes." at bounding box center [811, 68] width 121 height 20
click at [837, 69] on textarea "Six pixelated Changeables float in space between two Happy Meal boxes." at bounding box center [811, 68] width 121 height 20
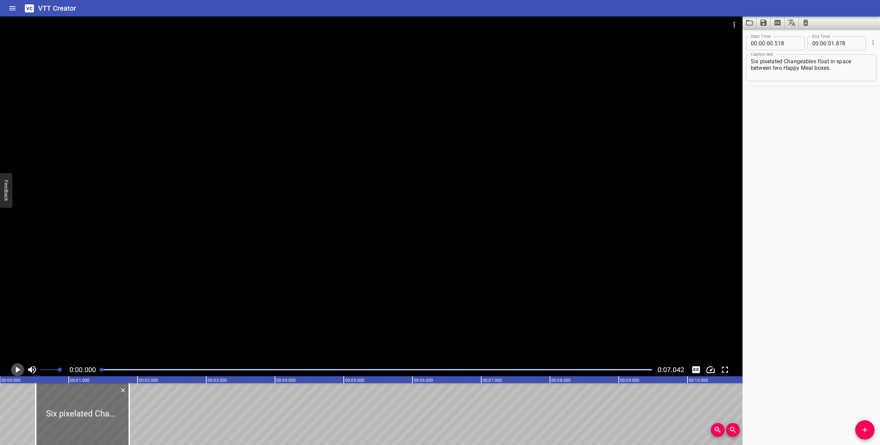
click at [19, 370] on icon "Play/Pause" at bounding box center [18, 370] width 5 height 6
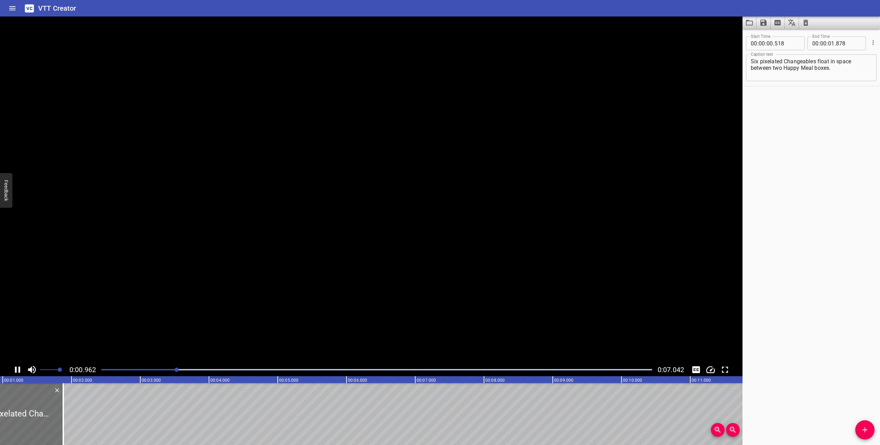
click at [19, 370] on icon "Play/Pause" at bounding box center [17, 370] width 5 height 6
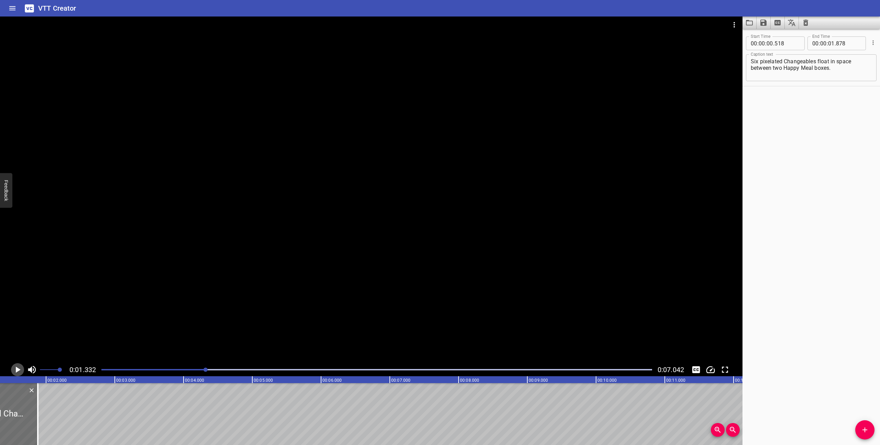
click at [19, 370] on icon "Play/Pause" at bounding box center [18, 370] width 5 height 6
click at [19, 370] on icon "Play/Pause" at bounding box center [17, 370] width 5 height 6
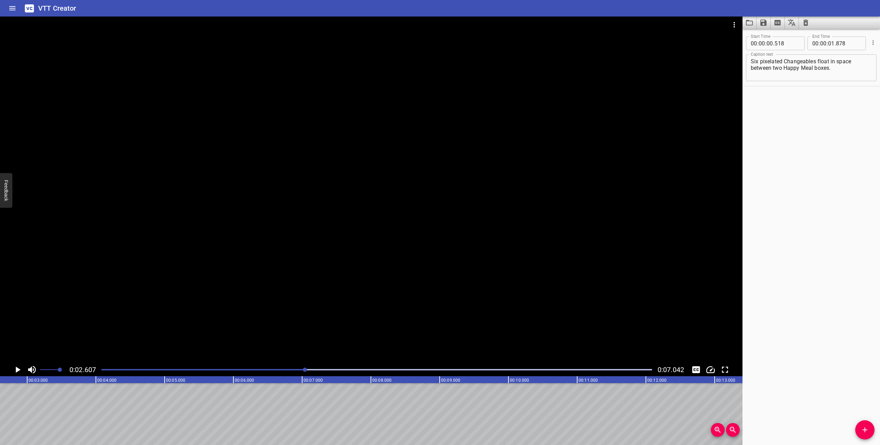
click at [847, 71] on textarea "Six pixelated Changeables float in space between two Happy Meal boxes." at bounding box center [811, 68] width 121 height 20
click at [750, 60] on div "Six pixelated Changeables float in space between two Happy Meal boxes. A glowin…" at bounding box center [811, 67] width 131 height 27
drag, startPoint x: 823, startPoint y: 75, endPoint x: 818, endPoint y: 61, distance: 15.0
click at [818, 61] on textarea "Six pixelated Changeables float in space between two Happy Meal boxes. A glowin…" at bounding box center [811, 68] width 121 height 20
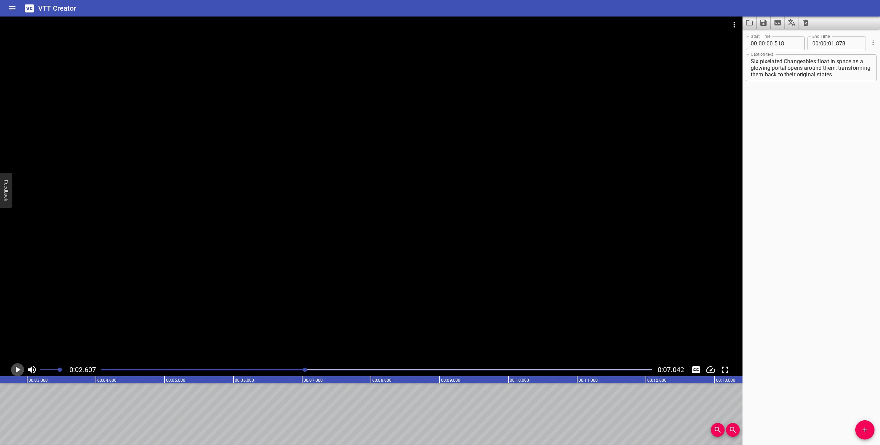
click at [16, 366] on icon "Play/Pause" at bounding box center [17, 369] width 10 height 10
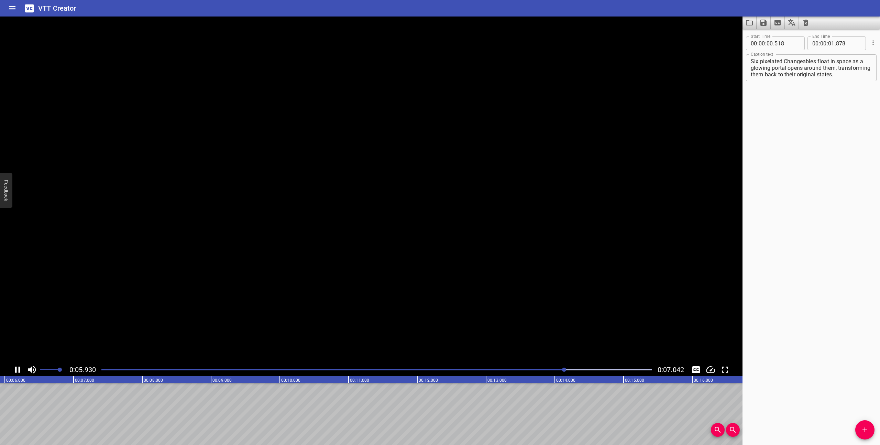
click at [16, 366] on icon "Play/Pause" at bounding box center [17, 369] width 10 height 10
click at [852, 79] on div "Six pixelated Changeables float in space as a glowing portal opens around them,…" at bounding box center [811, 67] width 131 height 27
click at [849, 76] on textarea "Six pixelated Changeables float in space as a glowing portal opens around them,…" at bounding box center [811, 68] width 121 height 20
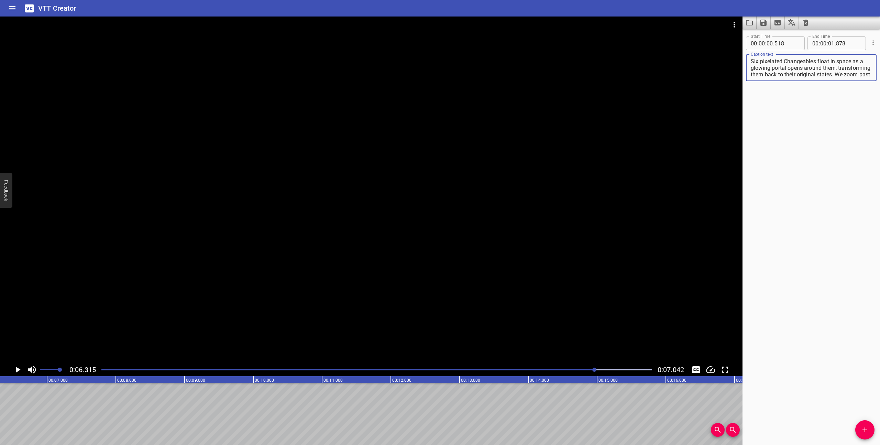
scroll to position [7, 0]
type textarea "Six pixelated Changeables float in space as a glowing portal opens around them,…"
click at [99, 370] on div at bounding box center [376, 370] width 559 height 10
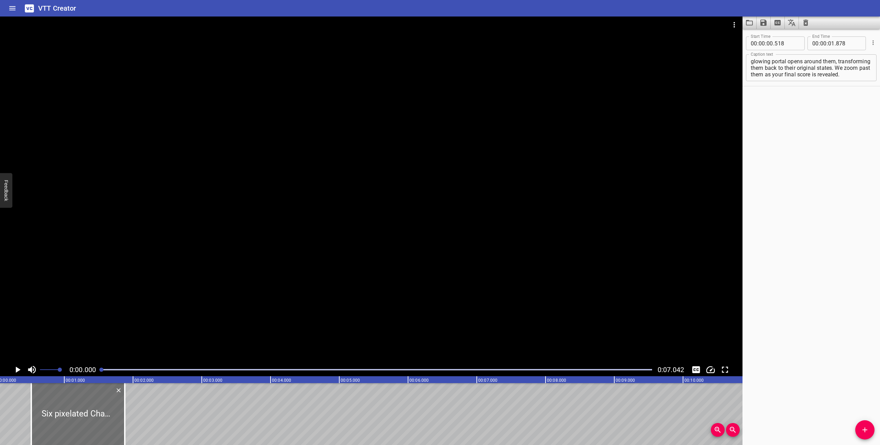
scroll to position [0, 0]
drag, startPoint x: 128, startPoint y: 423, endPoint x: 157, endPoint y: 421, distance: 28.6
click at [157, 421] on div at bounding box center [157, 414] width 1 height 62
type input "02"
type input "298"
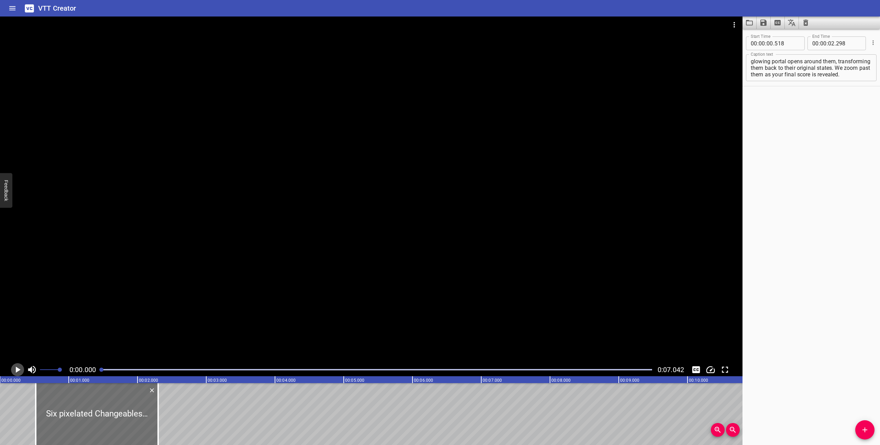
click at [16, 367] on icon "Play/Pause" at bounding box center [18, 370] width 5 height 6
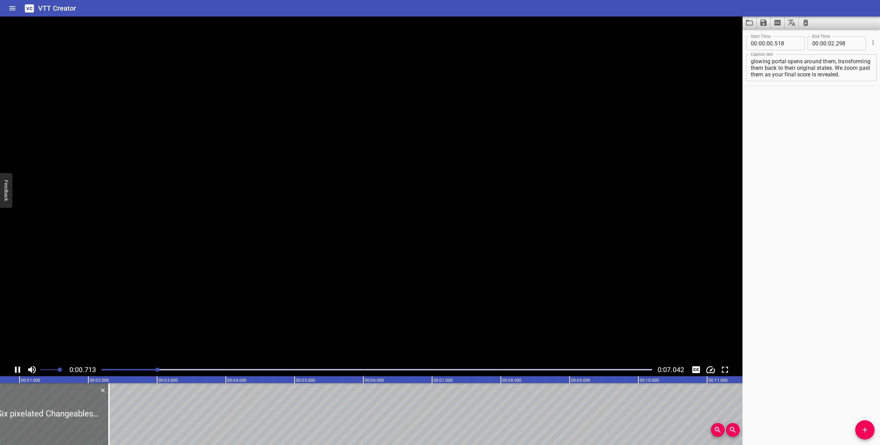
click at [16, 367] on icon "Play/Pause" at bounding box center [17, 370] width 5 height 6
click at [832, 68] on textarea "Six pixelated Changeables float in space as a glowing portal opens around them,…" at bounding box center [811, 68] width 121 height 20
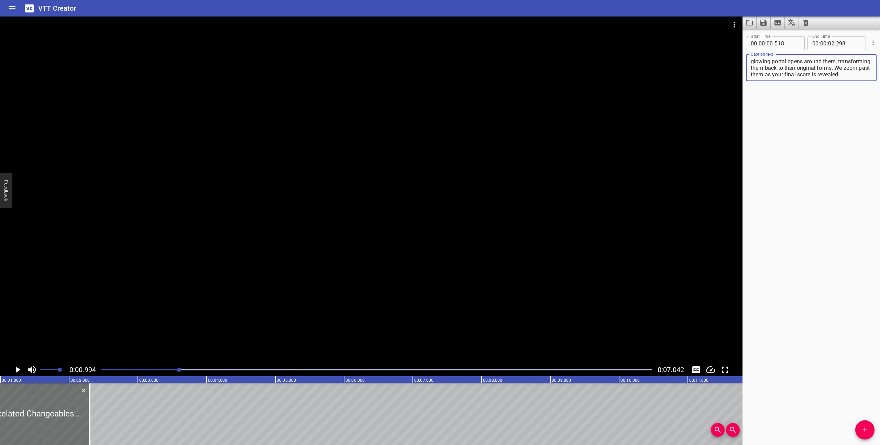
click at [778, 69] on textarea "Six pixelated Changeables float in space as a glowing portal opens around them,…" at bounding box center [811, 68] width 121 height 20
click at [101, 370] on div at bounding box center [376, 370] width 559 height 10
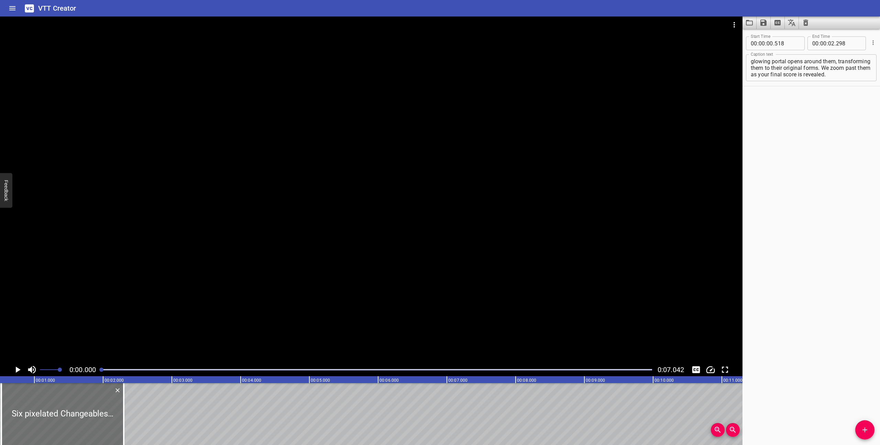
scroll to position [0, 0]
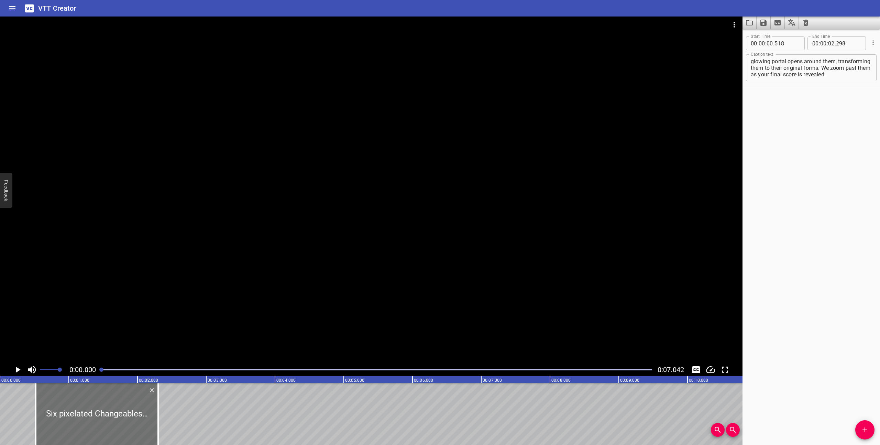
click at [18, 368] on icon "Play/Pause" at bounding box center [17, 369] width 10 height 10
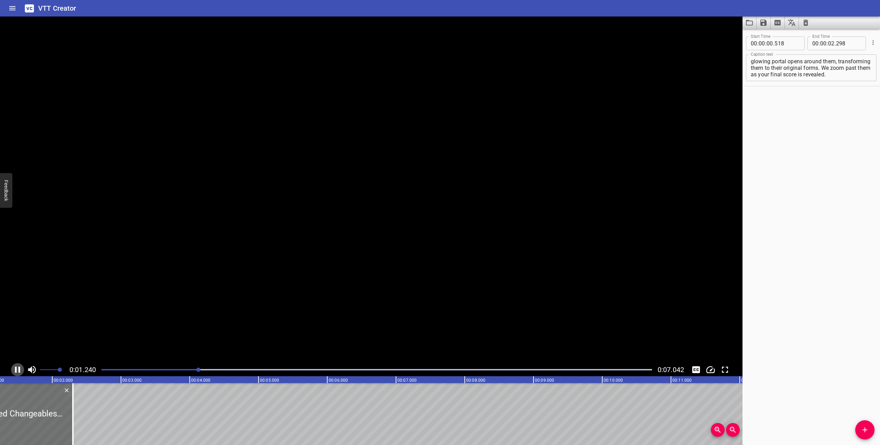
click at [18, 368] on icon "Play/Pause" at bounding box center [17, 369] width 10 height 10
click at [816, 66] on textarea "Six pixelated Changeables float in space as a glowing portal opens around them,…" at bounding box center [811, 68] width 121 height 20
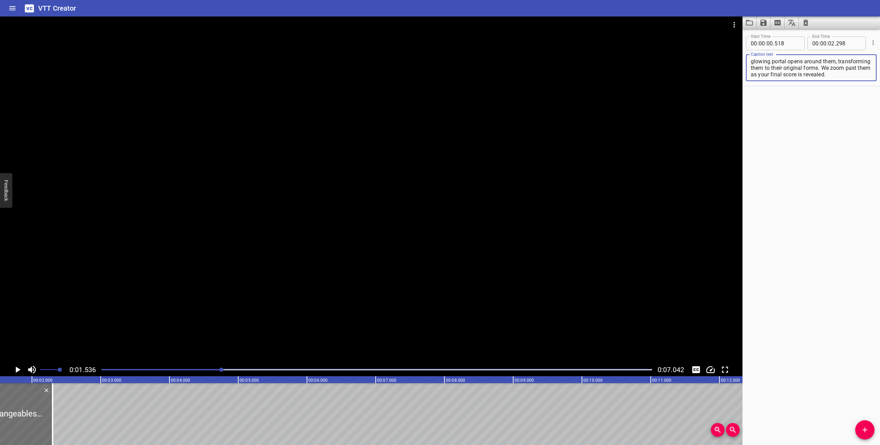
click at [765, 69] on textarea "Six pixelated Changeables float in space as a glowing portal opens around them,…" at bounding box center [811, 68] width 121 height 20
click at [99, 371] on div at bounding box center [376, 370] width 559 height 10
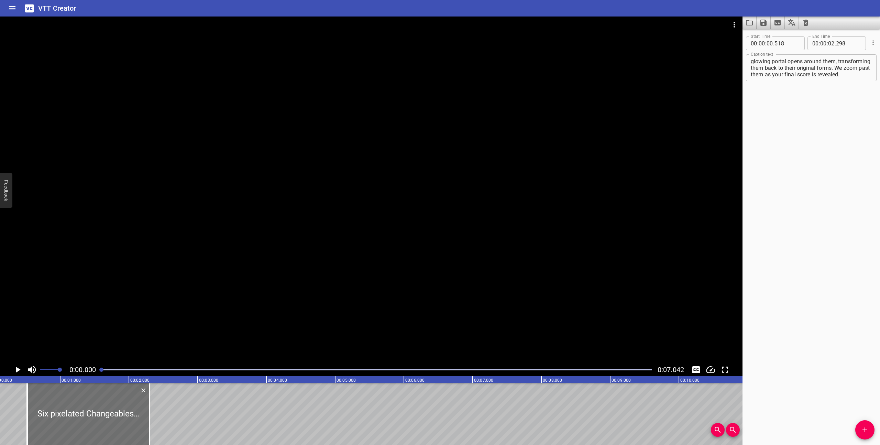
scroll to position [0, 0]
click at [19, 369] on icon "Play/Pause" at bounding box center [18, 370] width 5 height 6
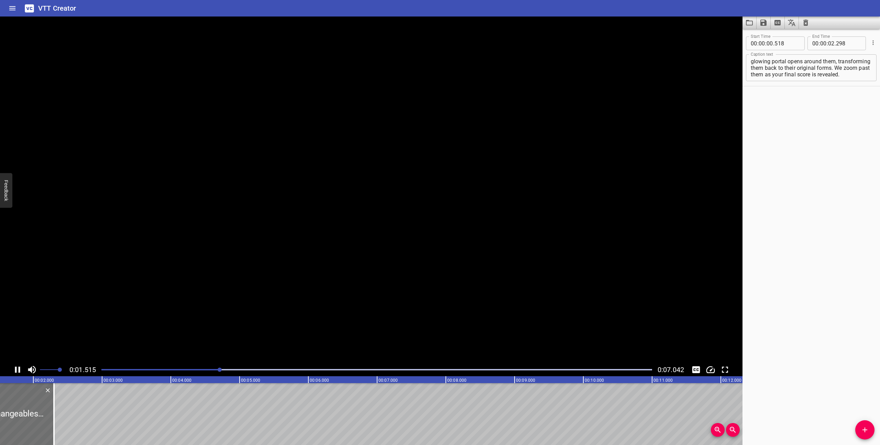
click at [19, 369] on icon "Play/Pause" at bounding box center [17, 370] width 5 height 6
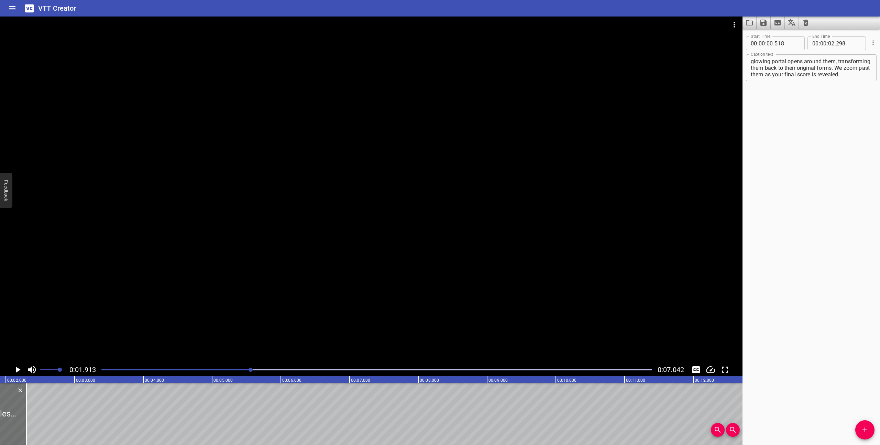
scroll to position [0, 0]
drag, startPoint x: 835, startPoint y: 68, endPoint x: 803, endPoint y: 68, distance: 32.0
click at [803, 68] on textarea "Six pixelated Changeables float in space as a glowing portal opens around them,…" at bounding box center [811, 68] width 121 height 20
type textarea "Six pixelated Changeables float in space as a glowing portal opens, transformin…"
click at [98, 368] on div at bounding box center [376, 370] width 559 height 10
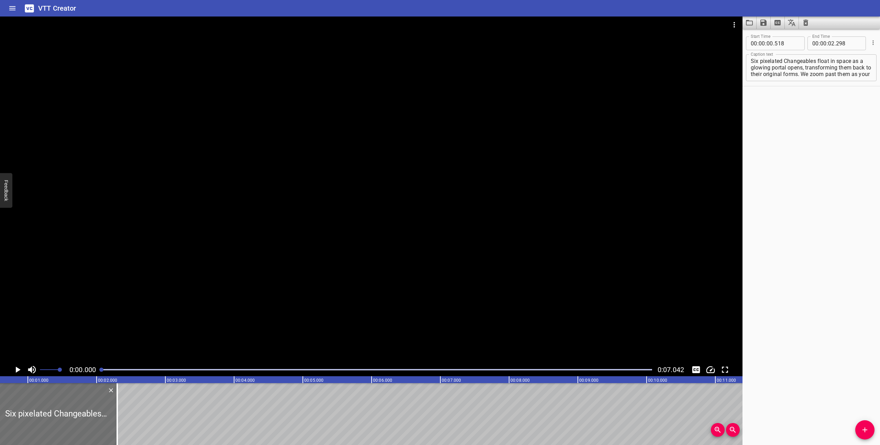
scroll to position [0, 0]
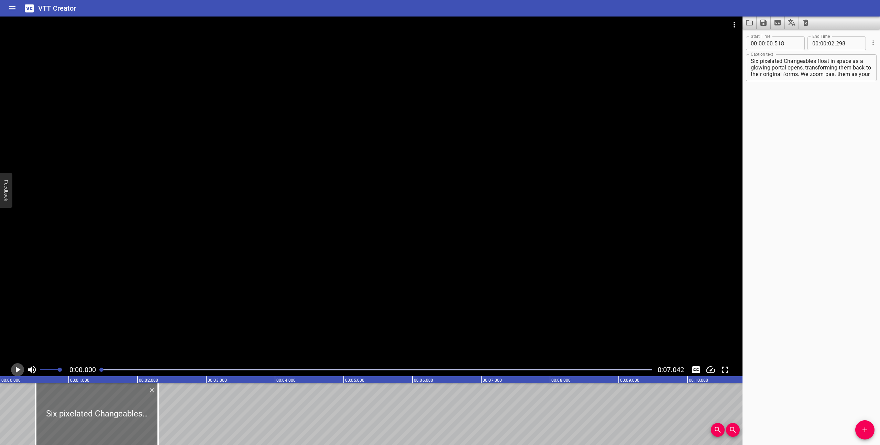
click at [13, 370] on icon "Play/Pause" at bounding box center [17, 369] width 10 height 10
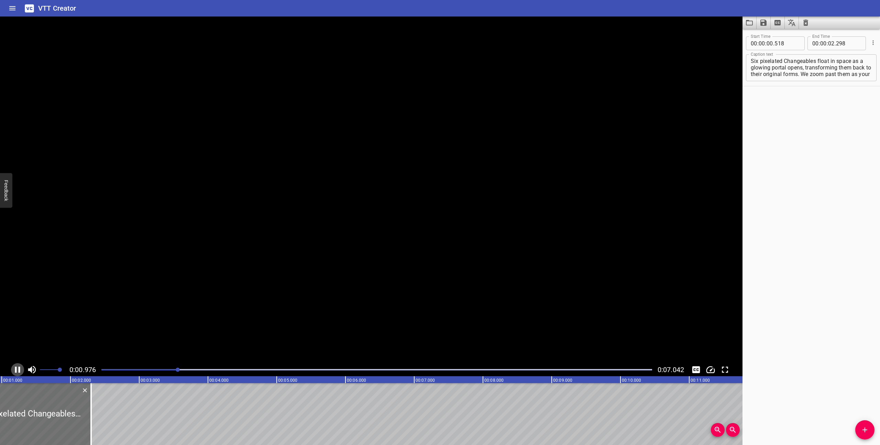
click at [13, 370] on icon "Play/Pause" at bounding box center [17, 369] width 10 height 10
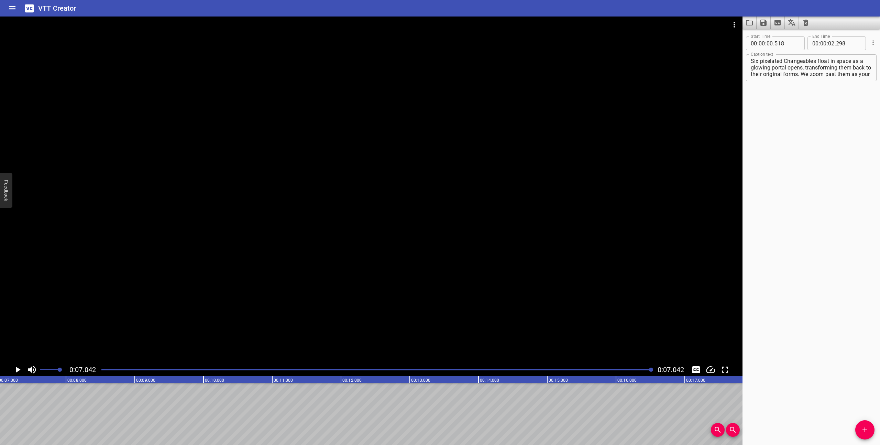
scroll to position [7, 0]
click at [817, 74] on textarea "Six pixelated Changeables float in space as a glowing portal opens, transformin…" at bounding box center [811, 68] width 121 height 20
click at [764, 25] on icon "Save captions to file" at bounding box center [764, 23] width 6 height 6
click at [773, 37] on li "Save to VTT file" at bounding box center [782, 38] width 51 height 12
